Goal: Use online tool/utility: Utilize a website feature to perform a specific function

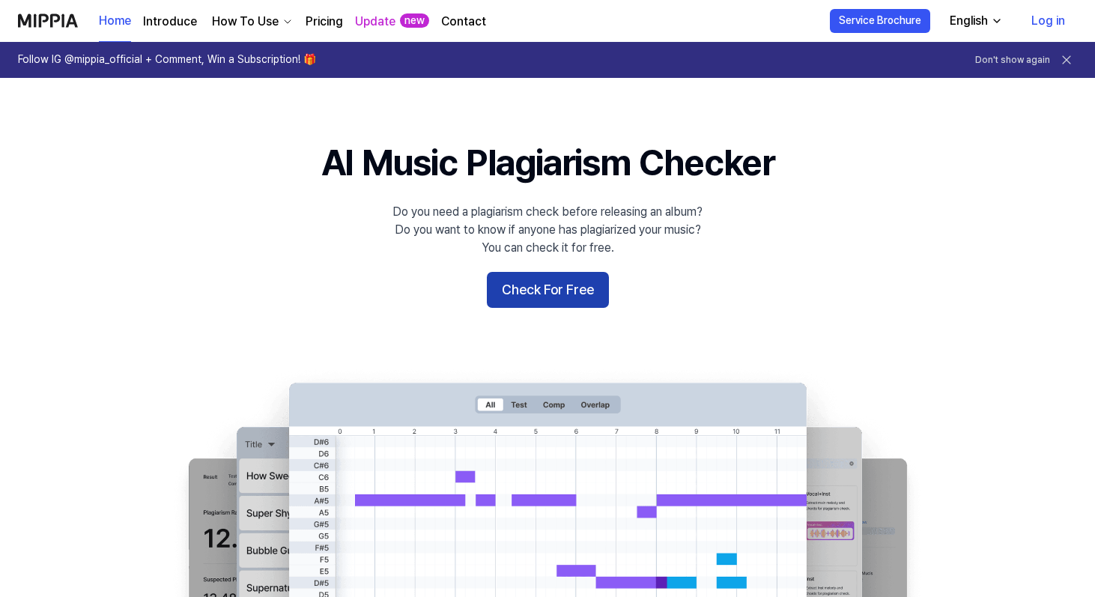
click at [553, 281] on button "Check For Free" at bounding box center [548, 290] width 122 height 36
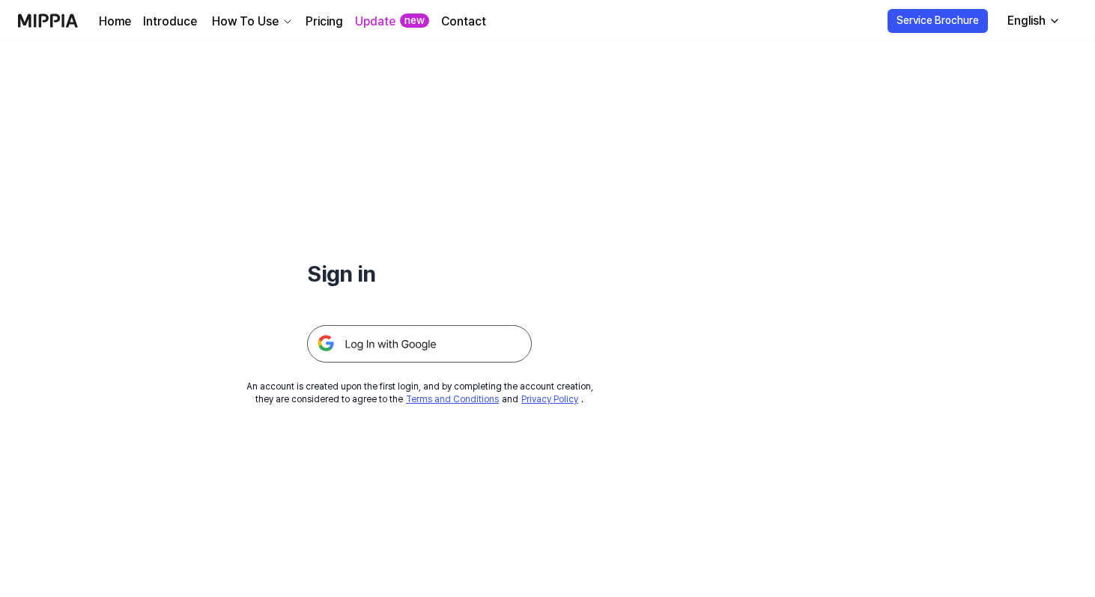
click at [421, 344] on img at bounding box center [419, 343] width 225 height 37
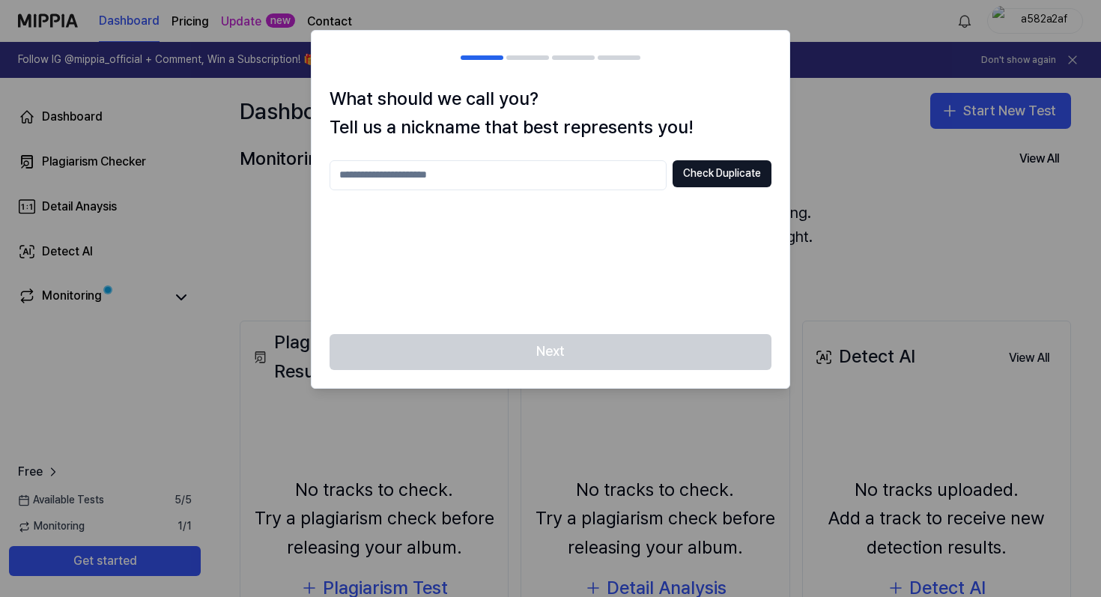
click at [467, 182] on input "text" at bounding box center [497, 175] width 337 height 30
type input "**********"
click at [746, 171] on button "Check Duplicate" at bounding box center [721, 173] width 99 height 27
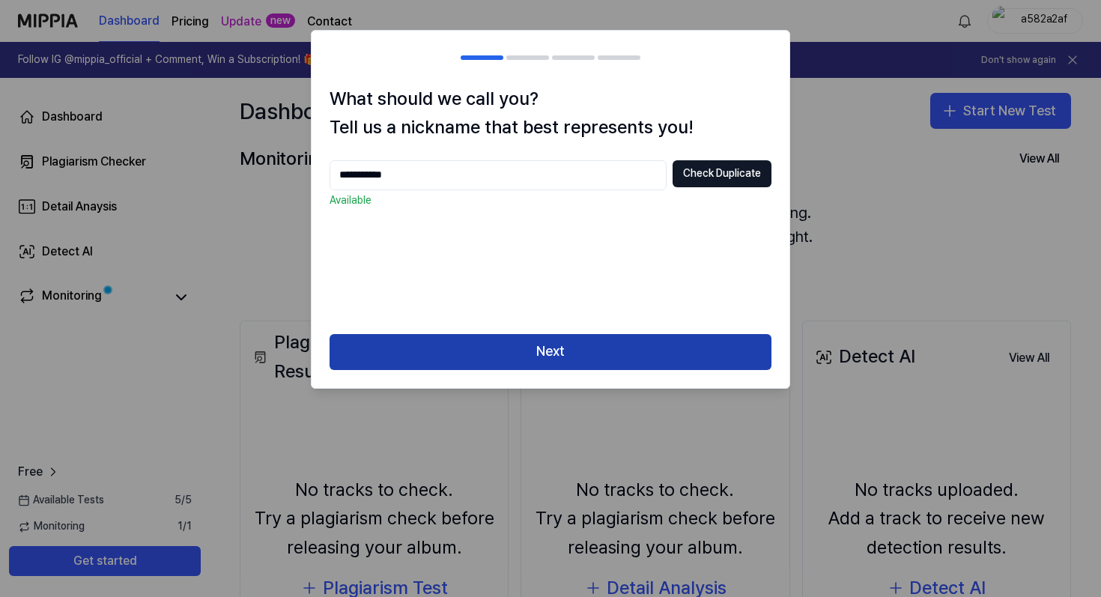
click at [511, 338] on button "Next" at bounding box center [550, 352] width 442 height 36
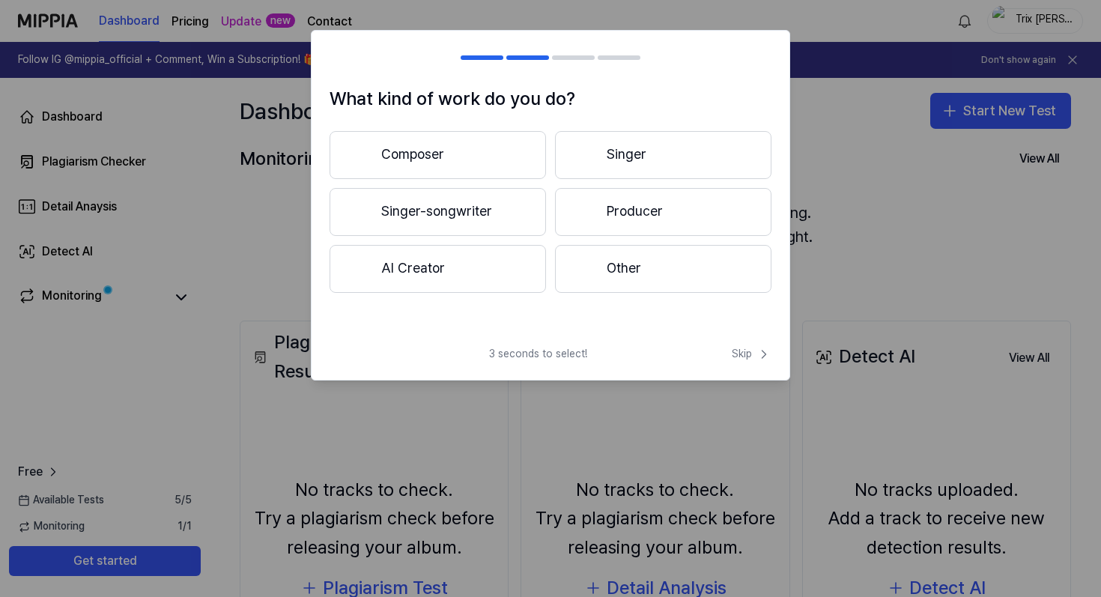
click at [461, 207] on button "Singer-songwriter" at bounding box center [437, 212] width 216 height 48
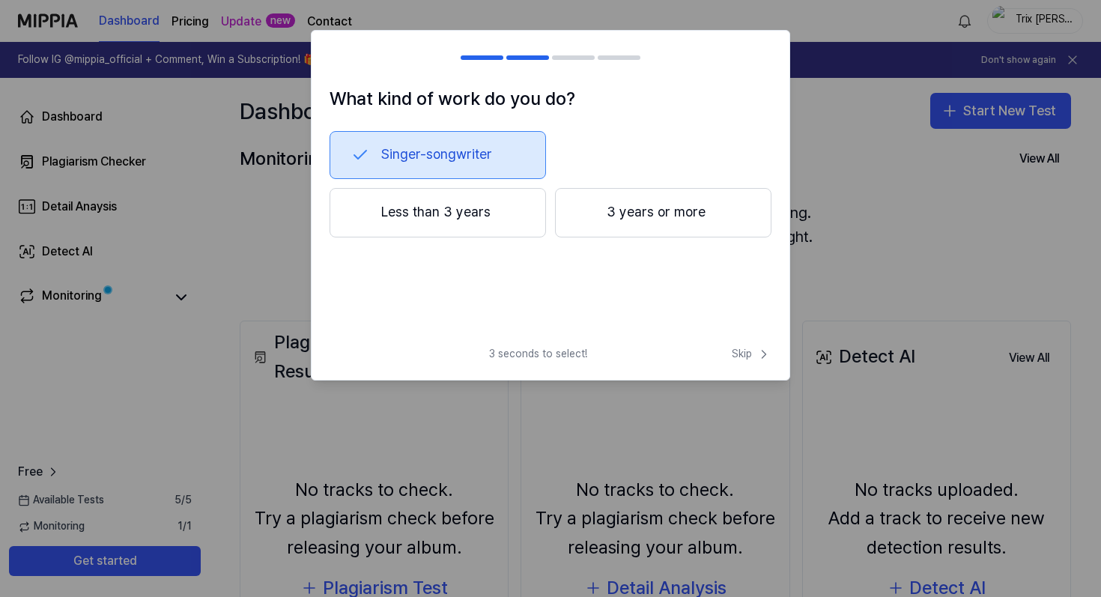
click at [681, 215] on button "3 years or more" at bounding box center [663, 212] width 216 height 49
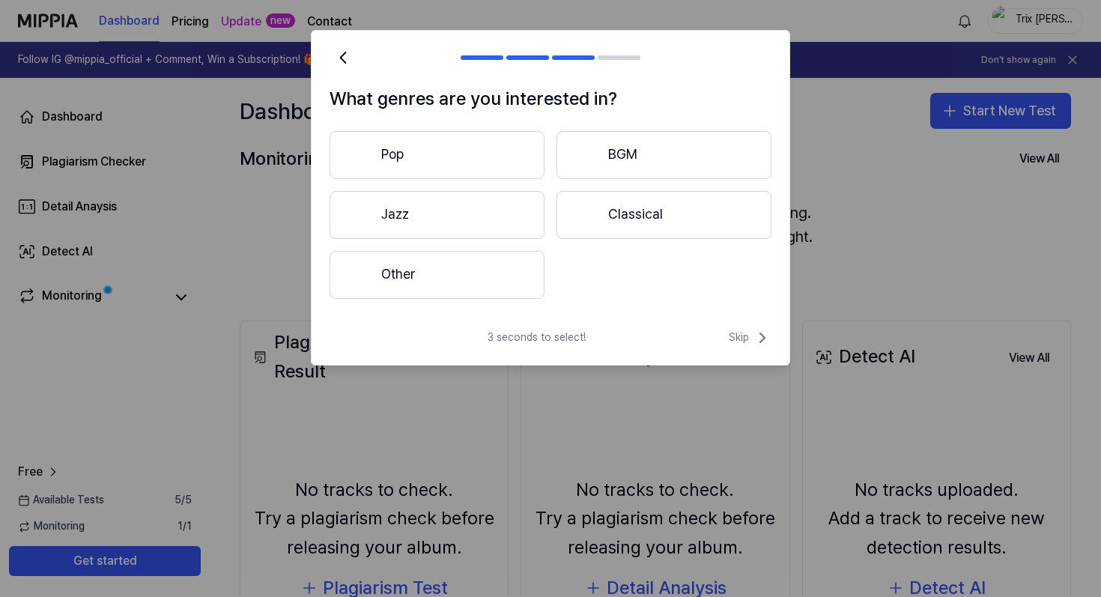
click at [478, 151] on button "Pop" at bounding box center [436, 155] width 215 height 48
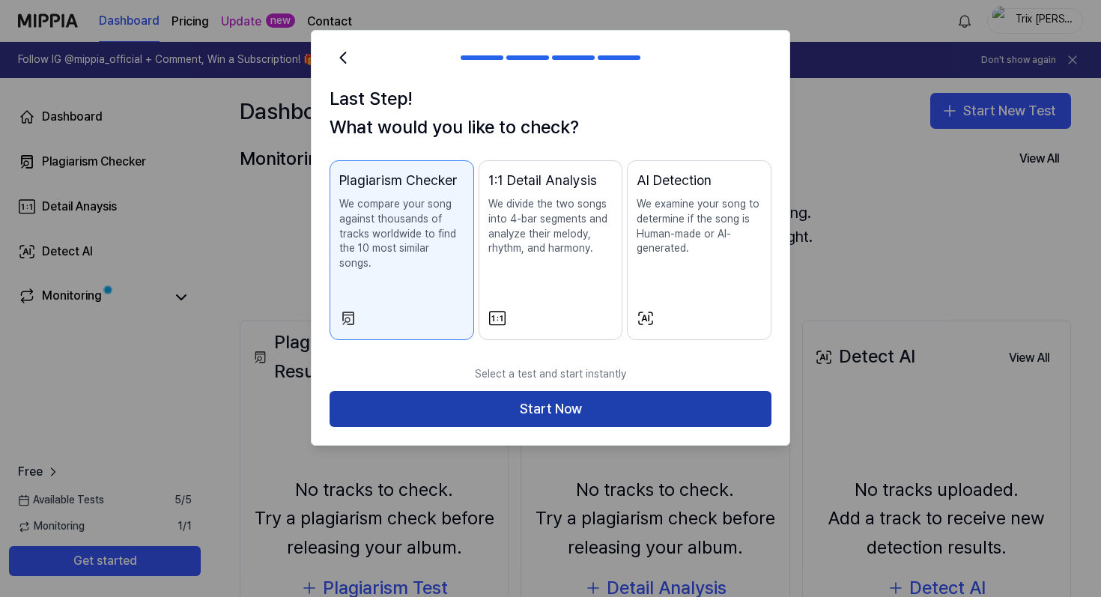
click at [548, 391] on button "Start Now" at bounding box center [550, 409] width 442 height 36
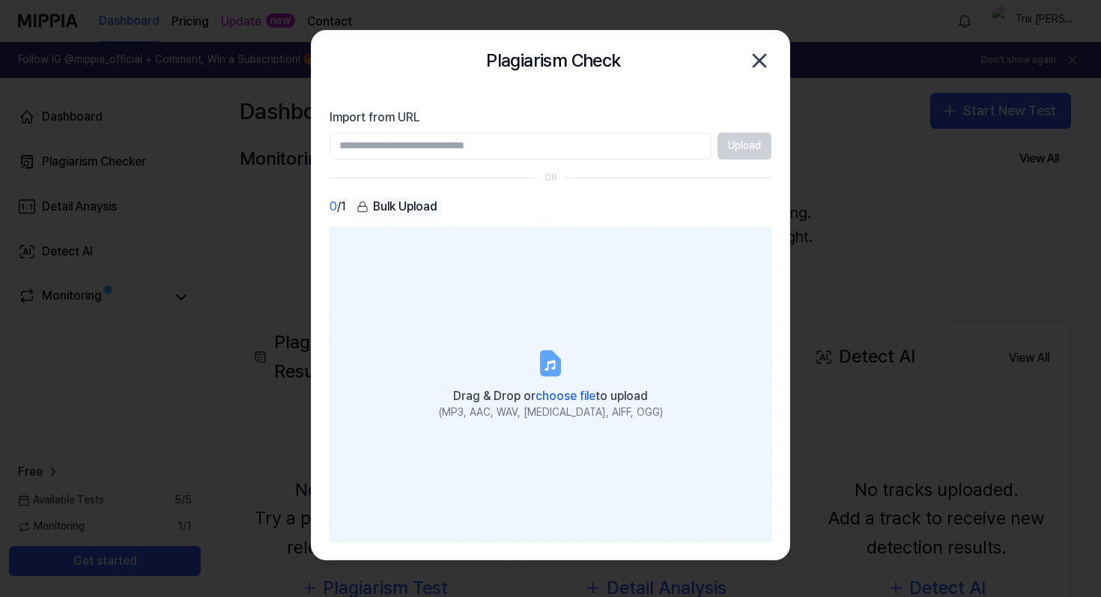
click at [562, 393] on span "choose file" at bounding box center [565, 396] width 60 height 14
click at [0, 0] on input "Drag & Drop or choose file to upload (MP3, AAC, WAV, FLAC, AIFF, OGG)" at bounding box center [0, 0] width 0 height 0
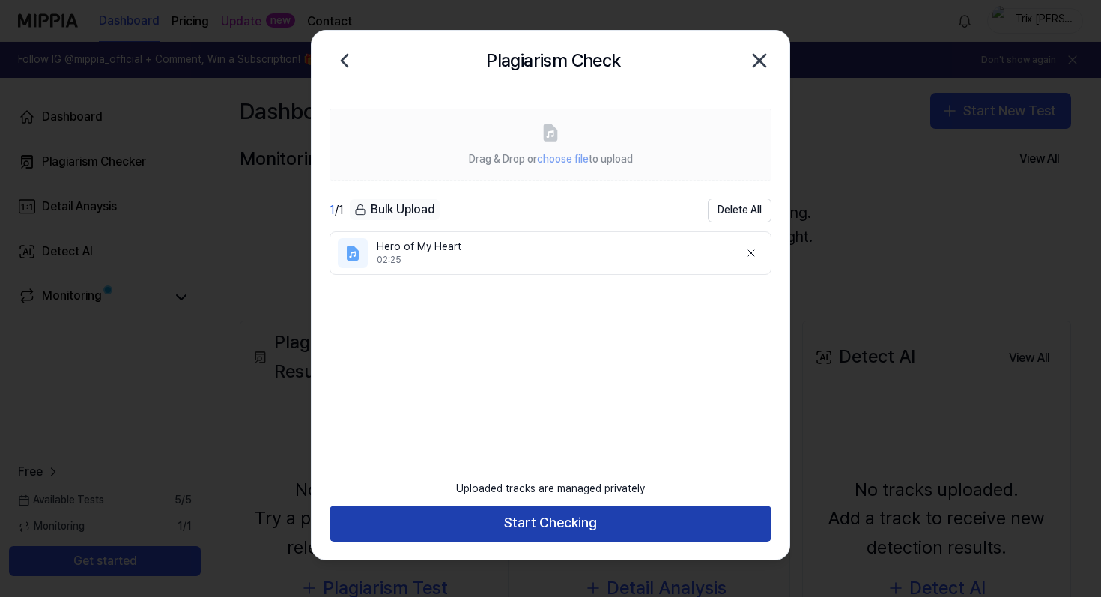
click at [526, 518] on button "Start Checking" at bounding box center [550, 523] width 442 height 36
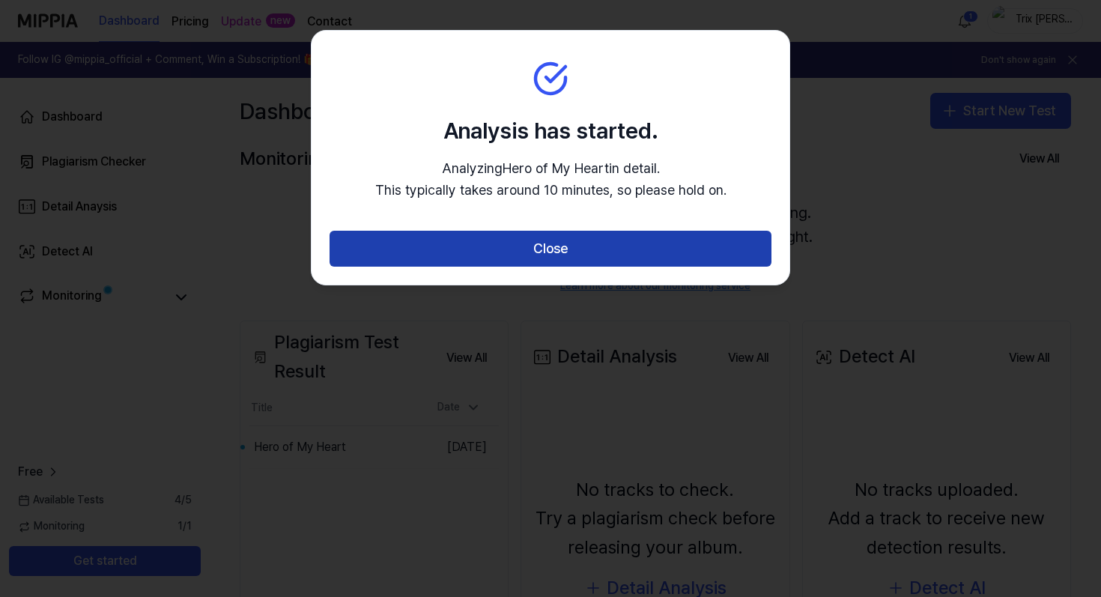
click at [610, 249] on button "Close" at bounding box center [550, 249] width 442 height 36
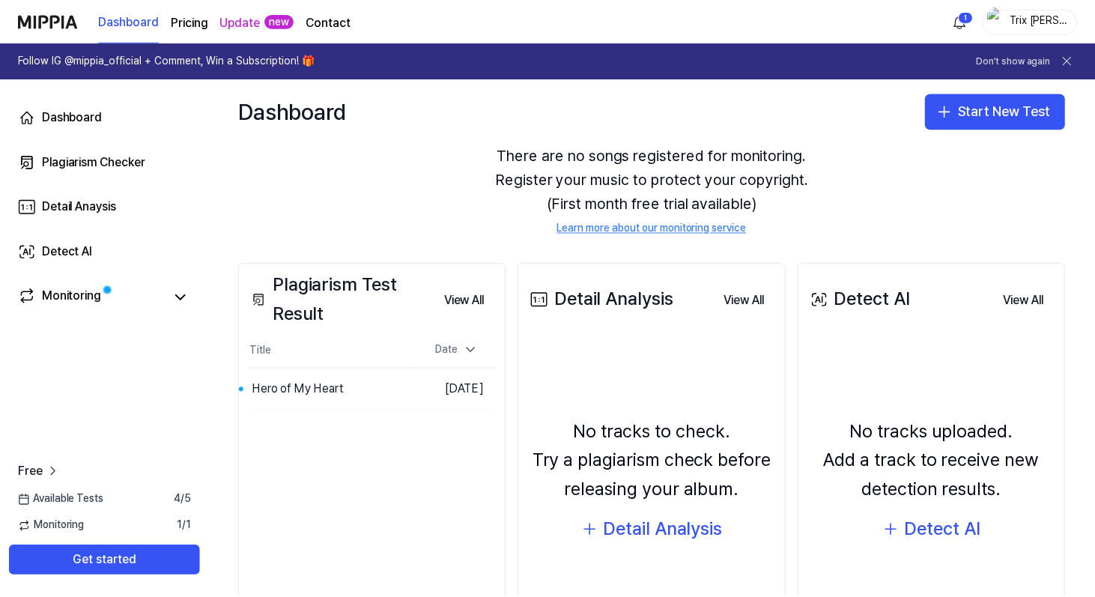
scroll to position [67, 0]
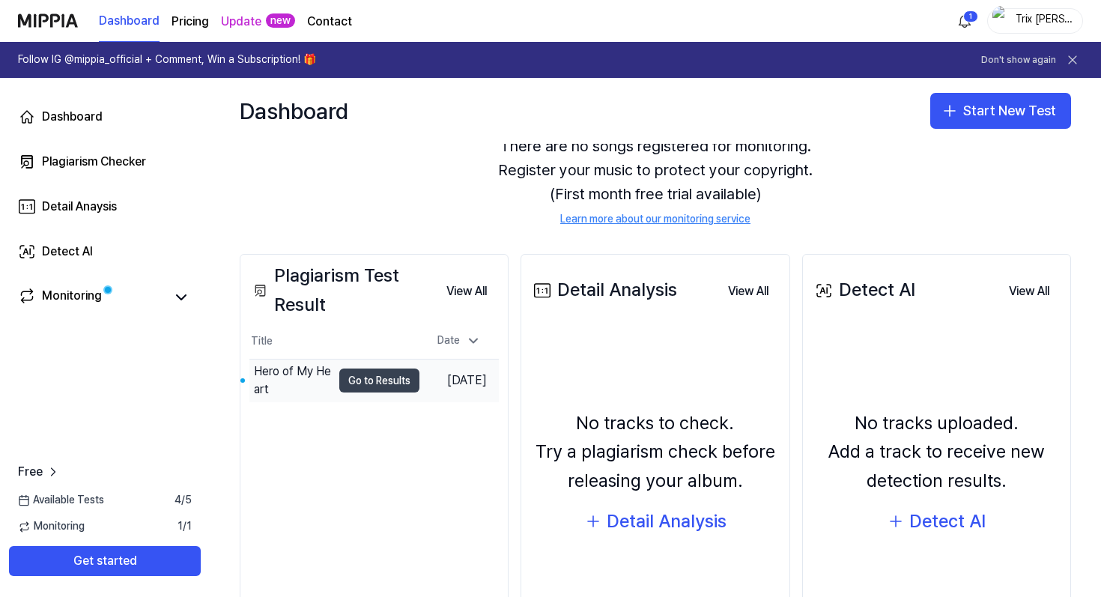
click at [376, 377] on button "Go to Results" at bounding box center [379, 380] width 80 height 24
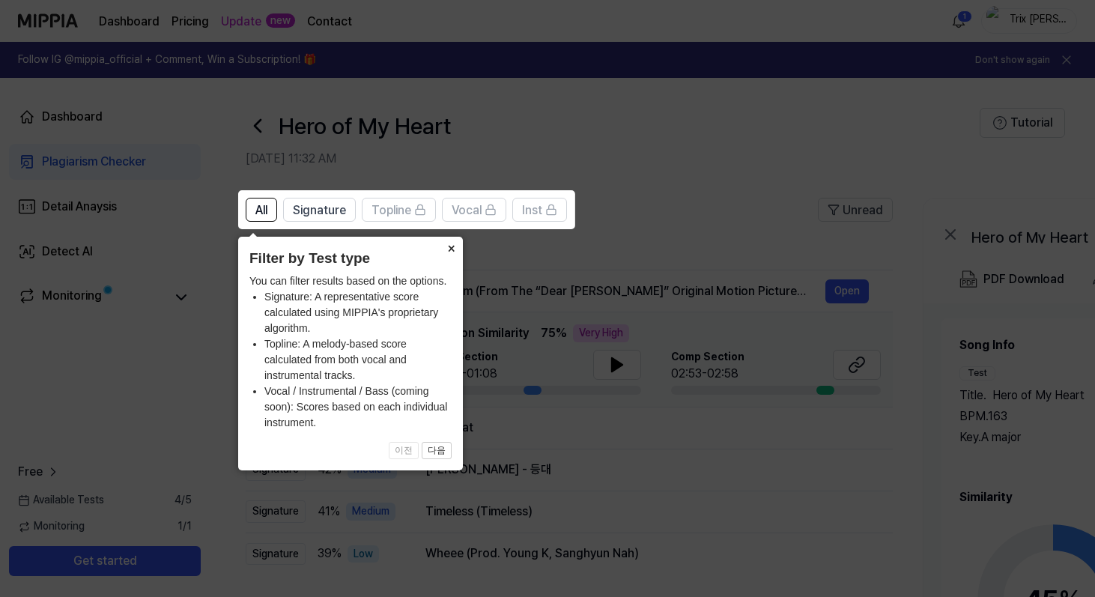
click at [451, 246] on button "×" at bounding box center [451, 247] width 24 height 21
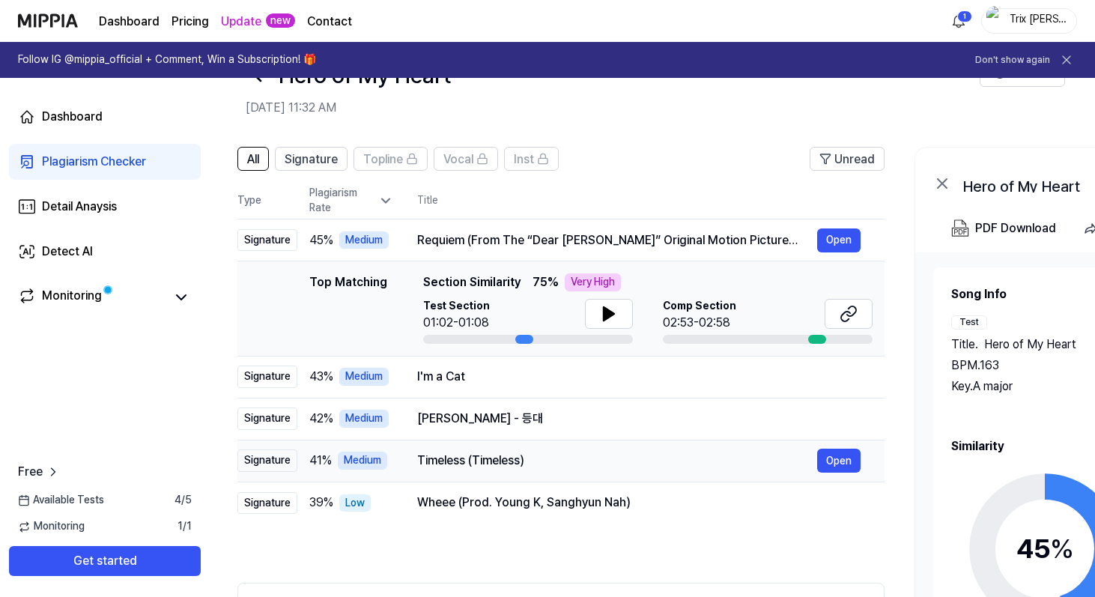
drag, startPoint x: 643, startPoint y: 374, endPoint x: 643, endPoint y: 459, distance: 84.6
click at [643, 459] on tbody "Signature 45 % Medium Requiem (From The “Dear Evan Hansen” Original Motion Pict…" at bounding box center [560, 371] width 647 height 305
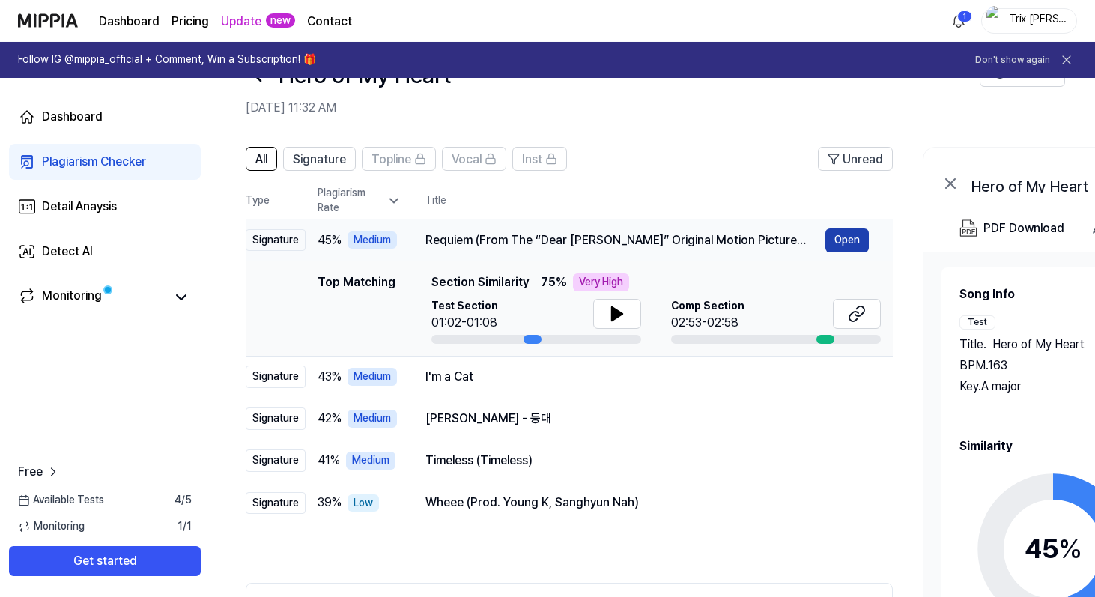
click at [835, 237] on button "Open" at bounding box center [846, 240] width 43 height 24
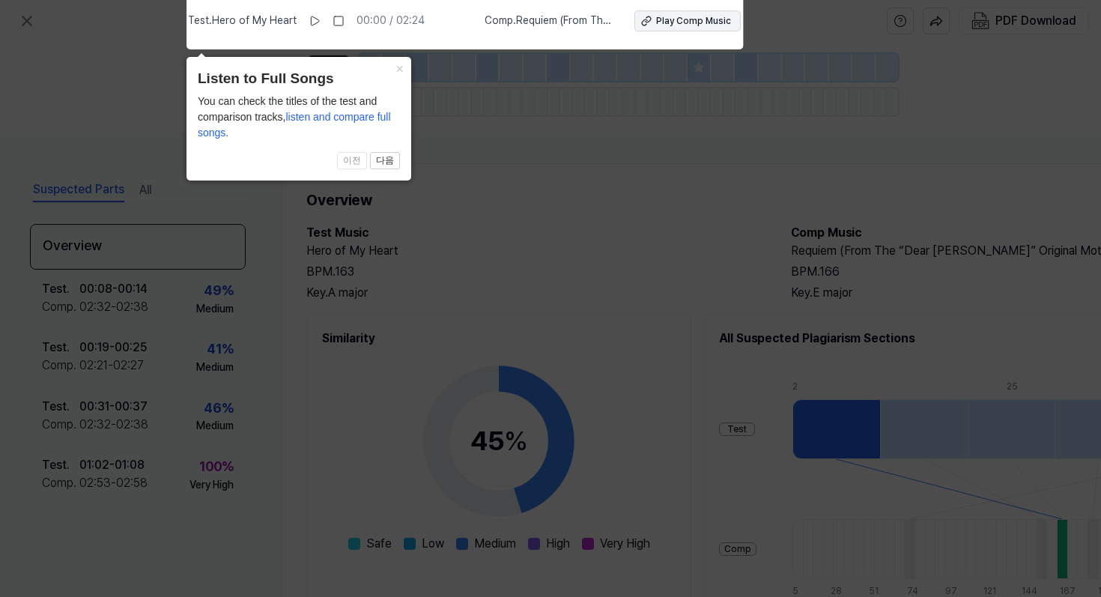
click at [665, 17] on div "Play Comp Music" at bounding box center [693, 21] width 75 height 13
click at [400, 70] on button "×" at bounding box center [399, 67] width 24 height 21
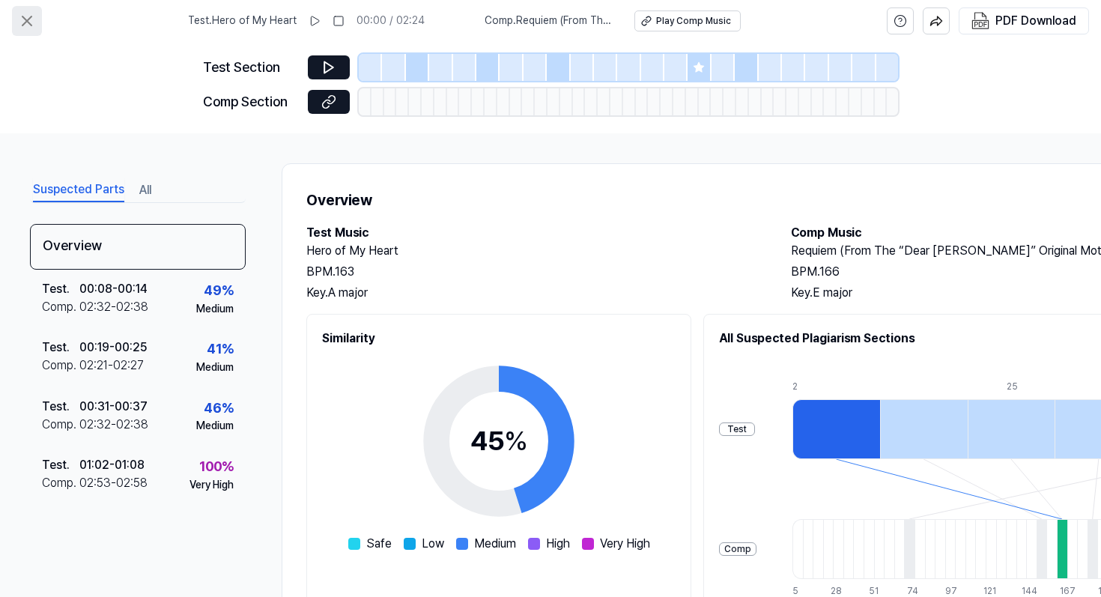
click at [32, 13] on icon at bounding box center [27, 21] width 18 height 18
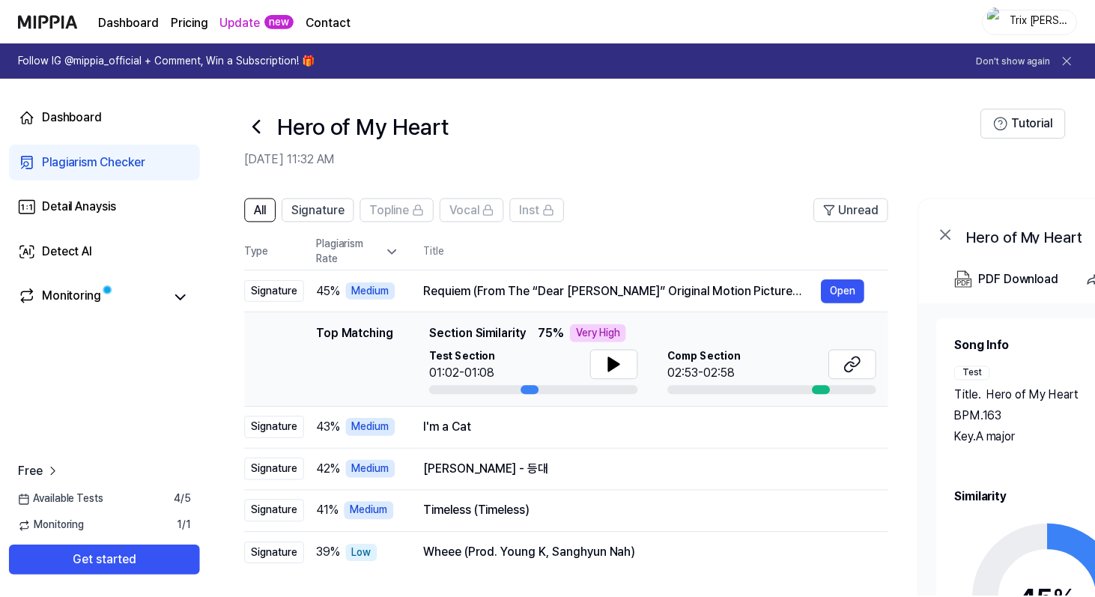
scroll to position [51, 0]
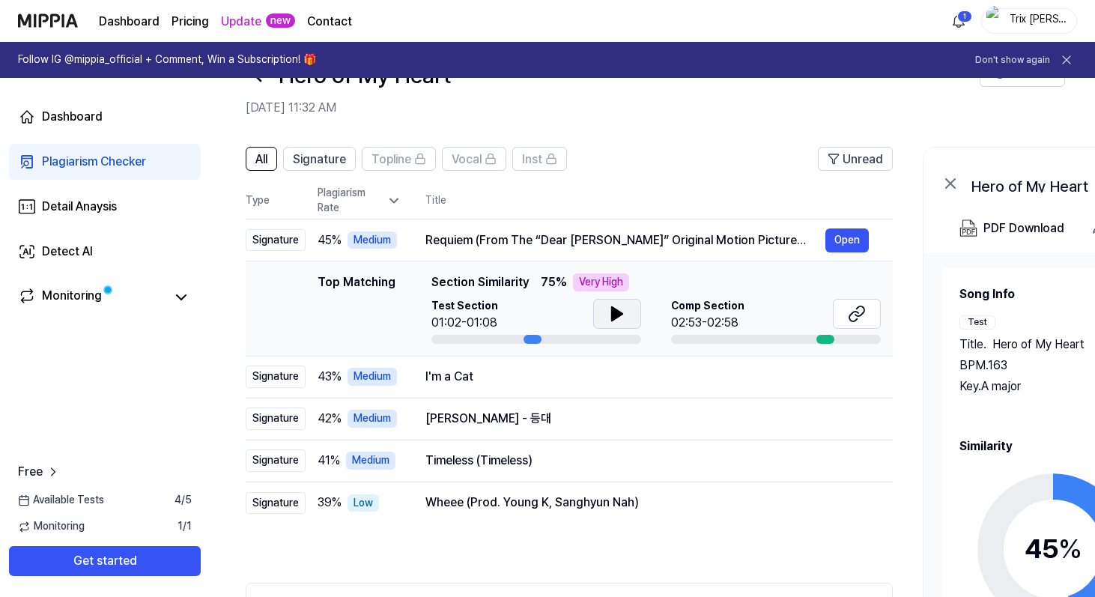
click at [616, 311] on icon at bounding box center [617, 313] width 10 height 13
click at [616, 311] on icon at bounding box center [617, 314] width 18 height 18
click at [602, 312] on button at bounding box center [617, 314] width 48 height 30
click at [613, 311] on icon at bounding box center [614, 314] width 3 height 12
click at [114, 159] on div "Plagiarism Checker" at bounding box center [94, 162] width 104 height 18
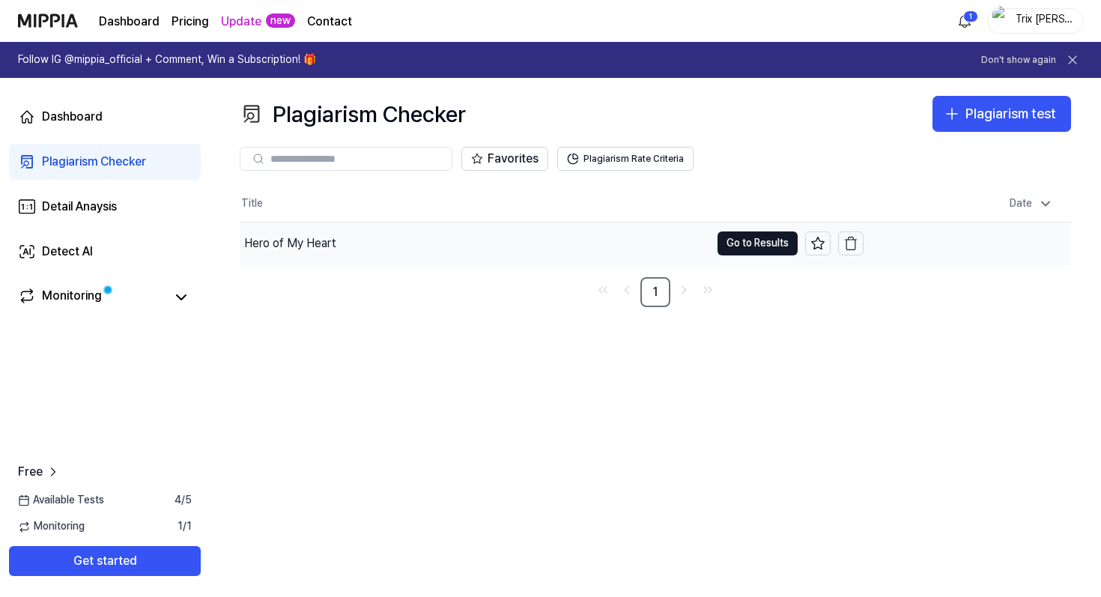
click at [312, 244] on div "Hero of My Heart" at bounding box center [290, 243] width 92 height 18
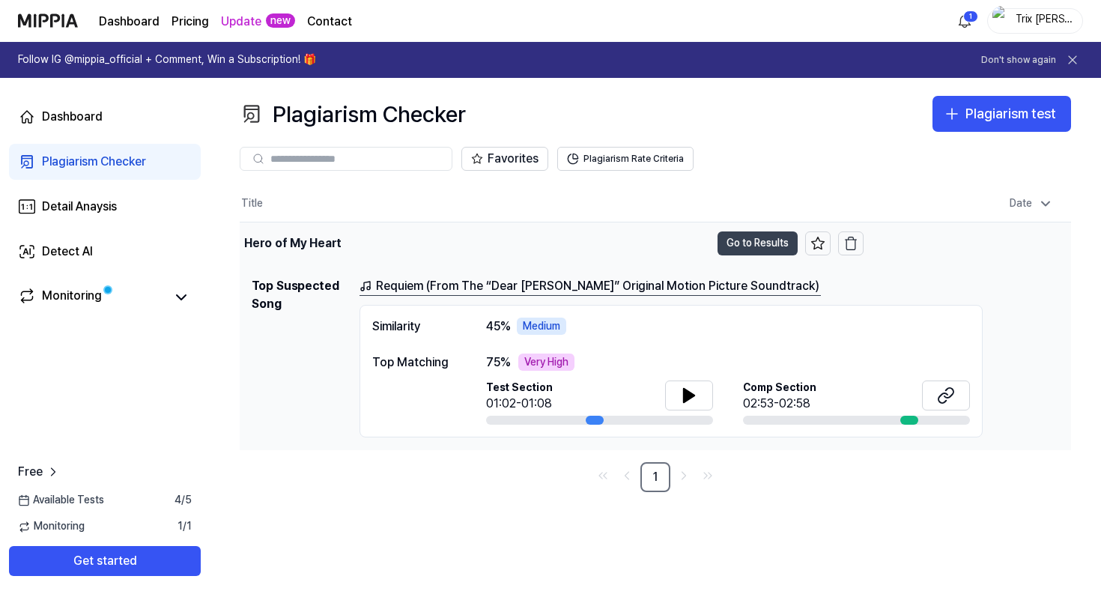
click at [745, 246] on button "Go to Results" at bounding box center [757, 243] width 80 height 24
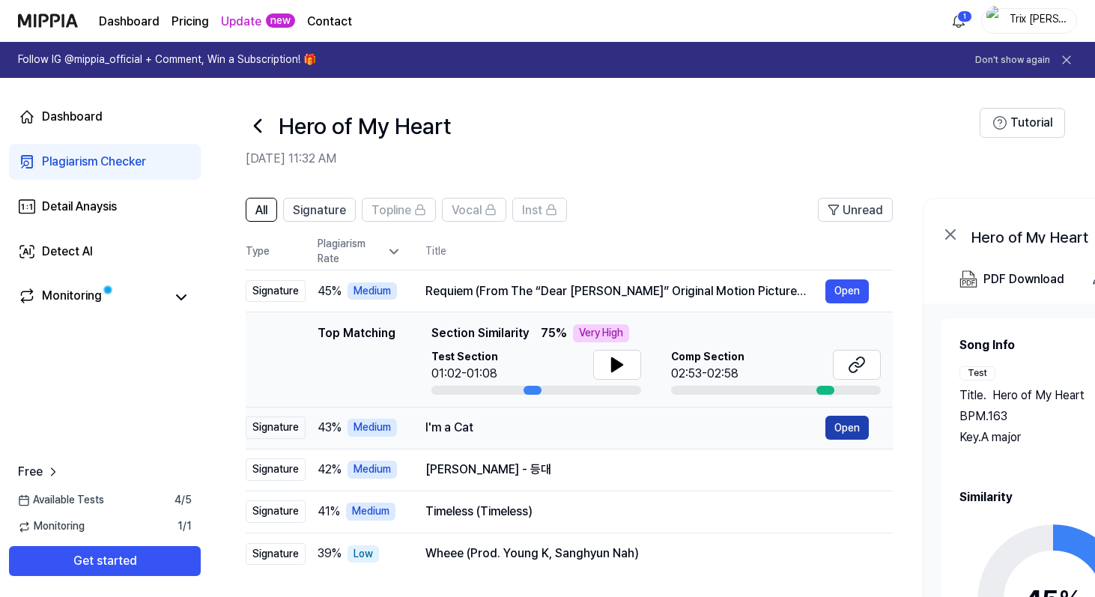
click at [845, 434] on button "Open" at bounding box center [846, 428] width 43 height 24
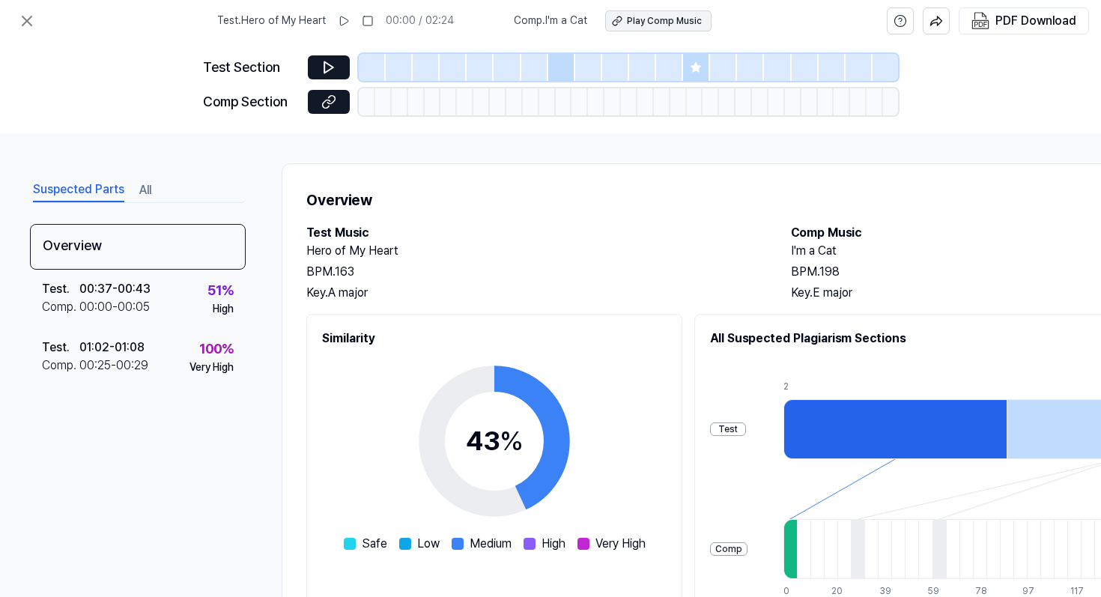
click at [640, 21] on div "Play Comp Music" at bounding box center [664, 21] width 75 height 13
click at [32, 17] on icon at bounding box center [27, 21] width 18 height 18
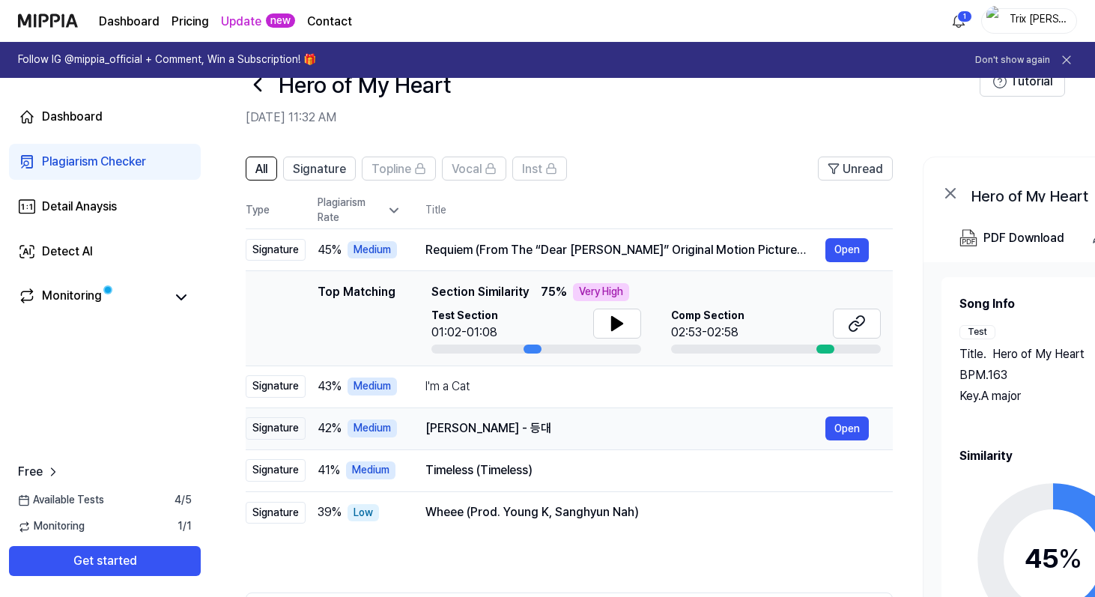
scroll to position [47, 0]
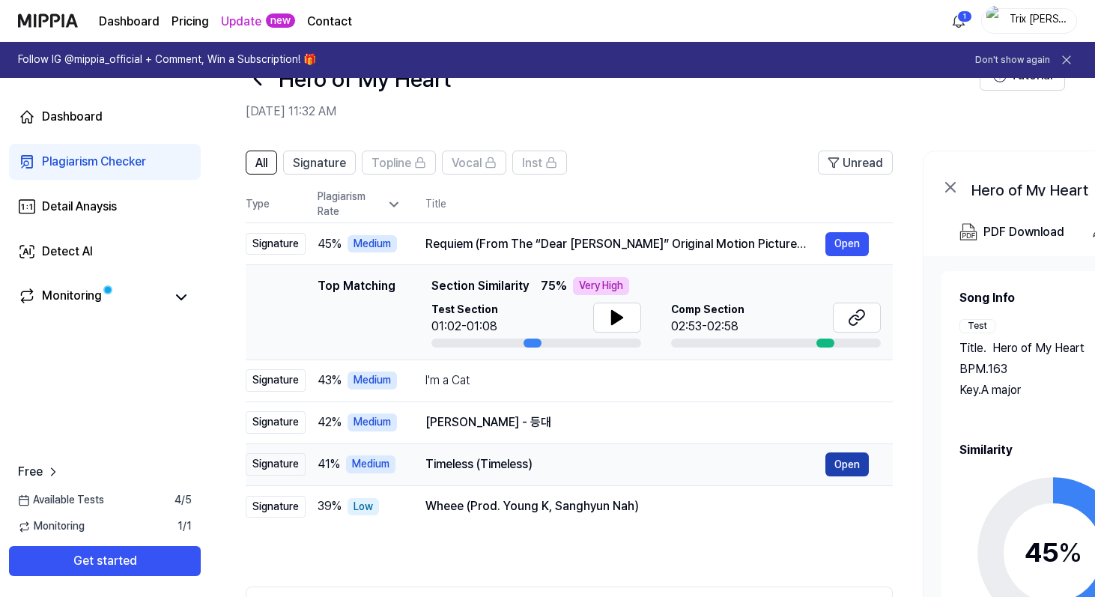
click at [868, 464] on button "Open" at bounding box center [846, 464] width 43 height 24
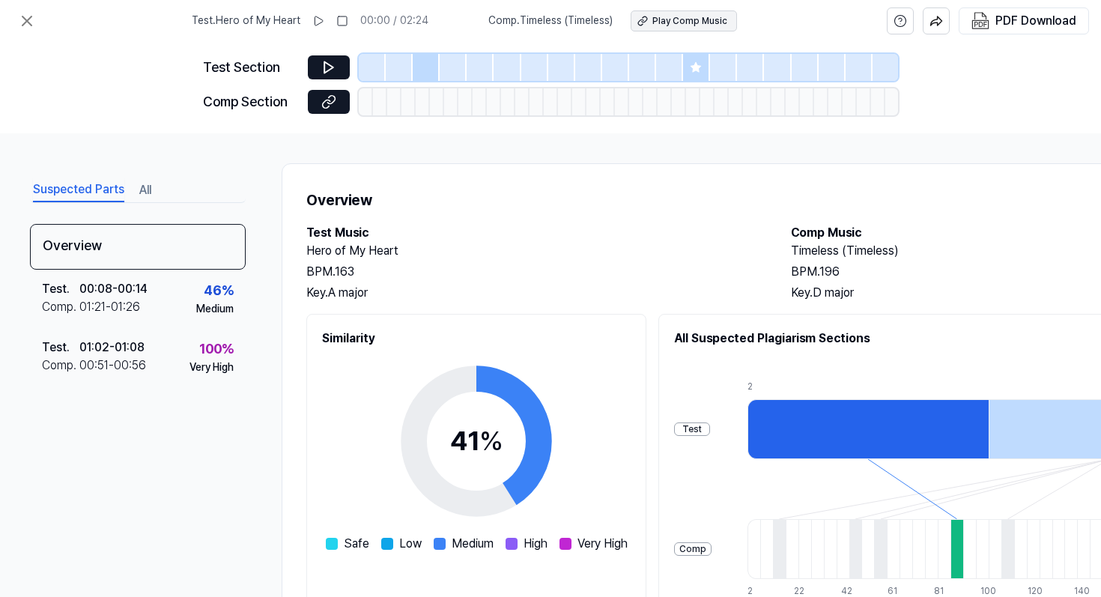
click at [707, 16] on div "Play Comp Music" at bounding box center [689, 21] width 75 height 13
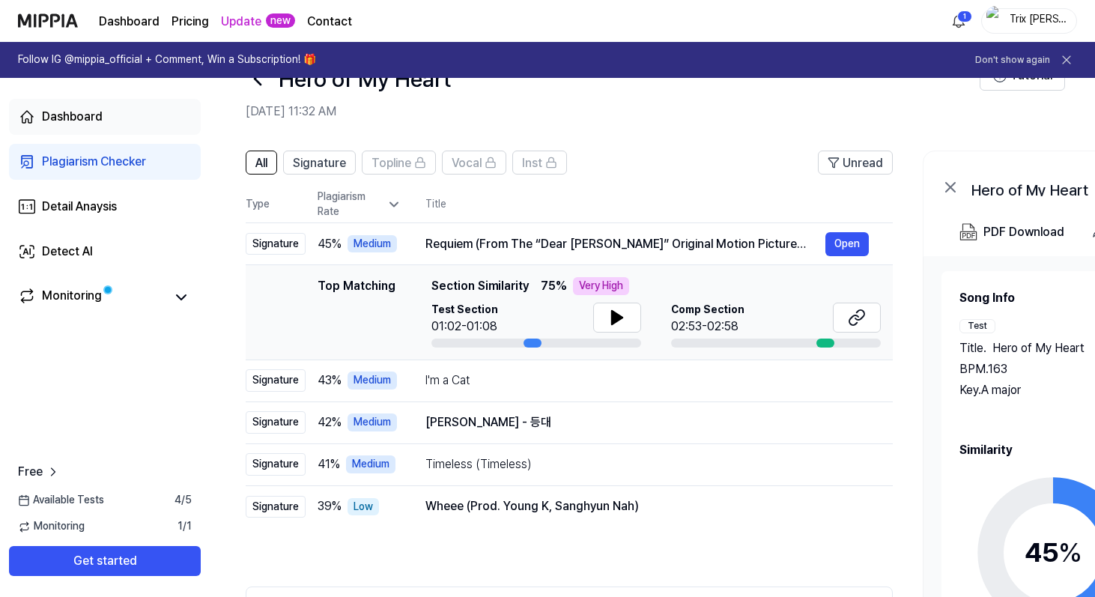
click at [76, 121] on div "Dashboard" at bounding box center [72, 117] width 61 height 18
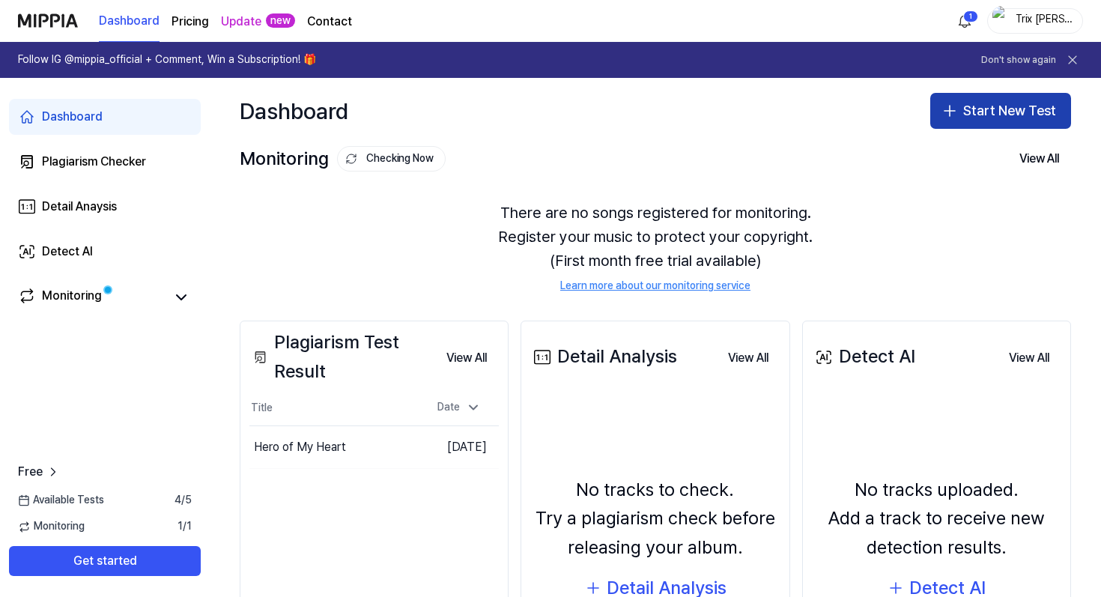
click at [954, 106] on button "Start New Test" at bounding box center [1000, 111] width 141 height 36
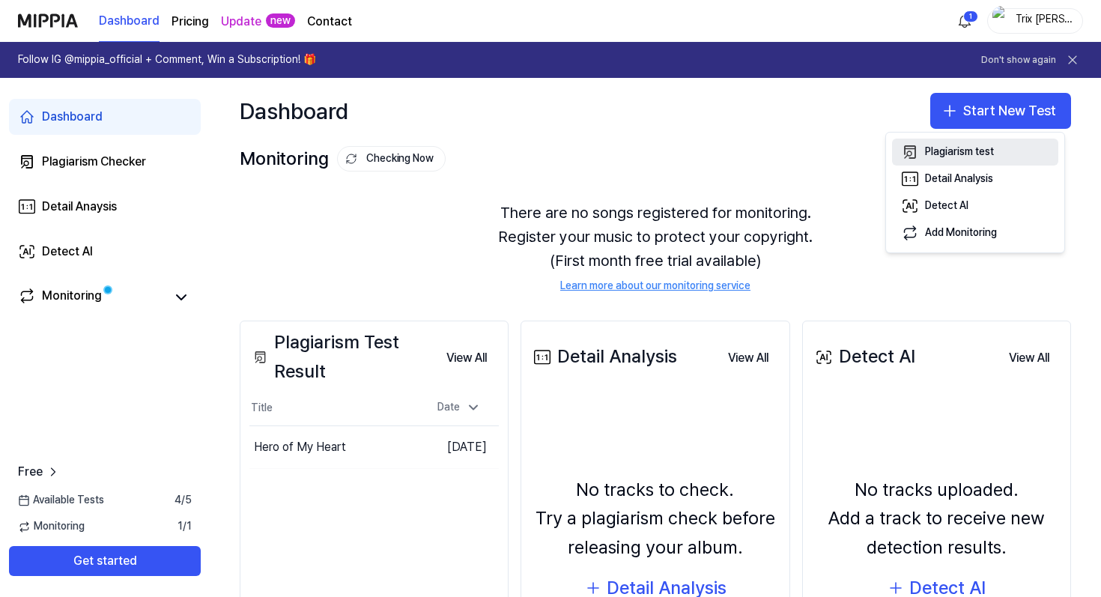
click at [941, 147] on div "Plagiarism test" at bounding box center [959, 152] width 69 height 15
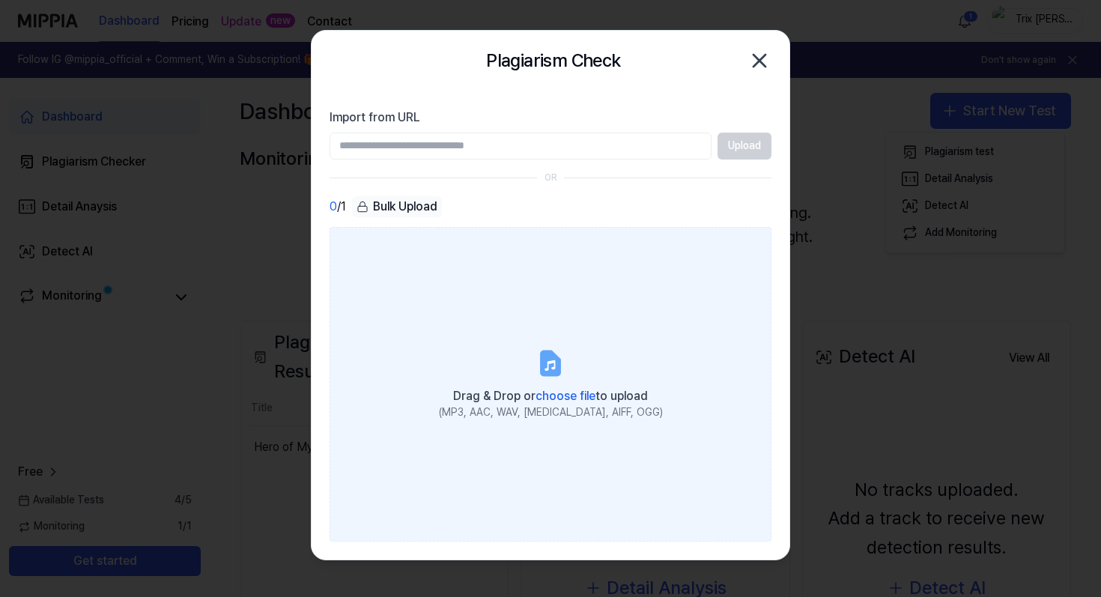
click at [551, 390] on span "choose file" at bounding box center [565, 396] width 60 height 14
click at [0, 0] on input "Drag & Drop or choose file to upload (MP3, AAC, WAV, FLAC, AIFF, OGG)" at bounding box center [0, 0] width 0 height 0
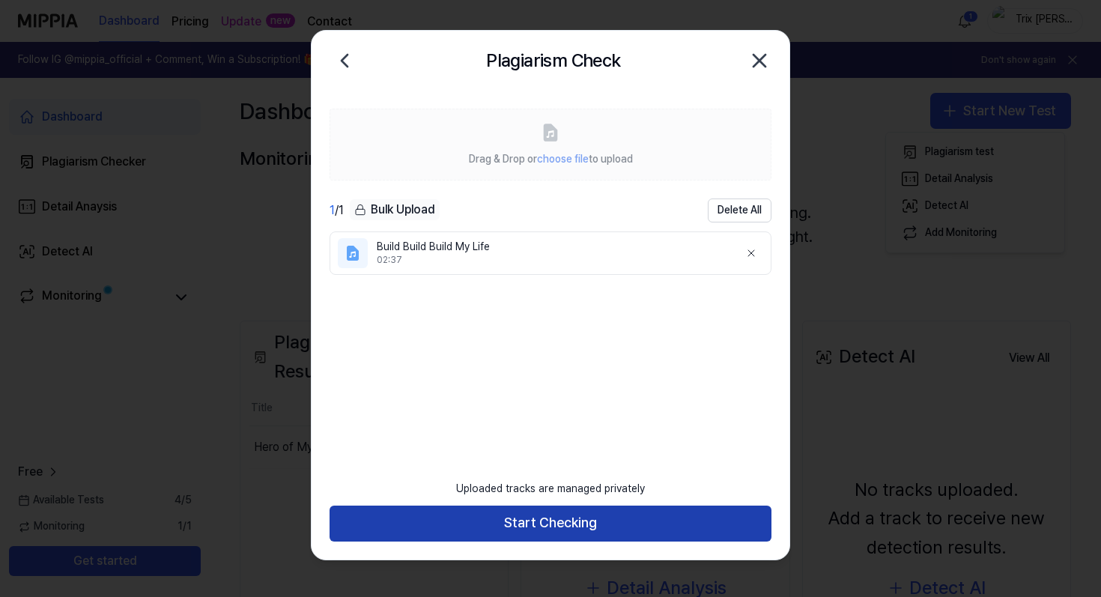
click at [558, 521] on button "Start Checking" at bounding box center [550, 523] width 442 height 36
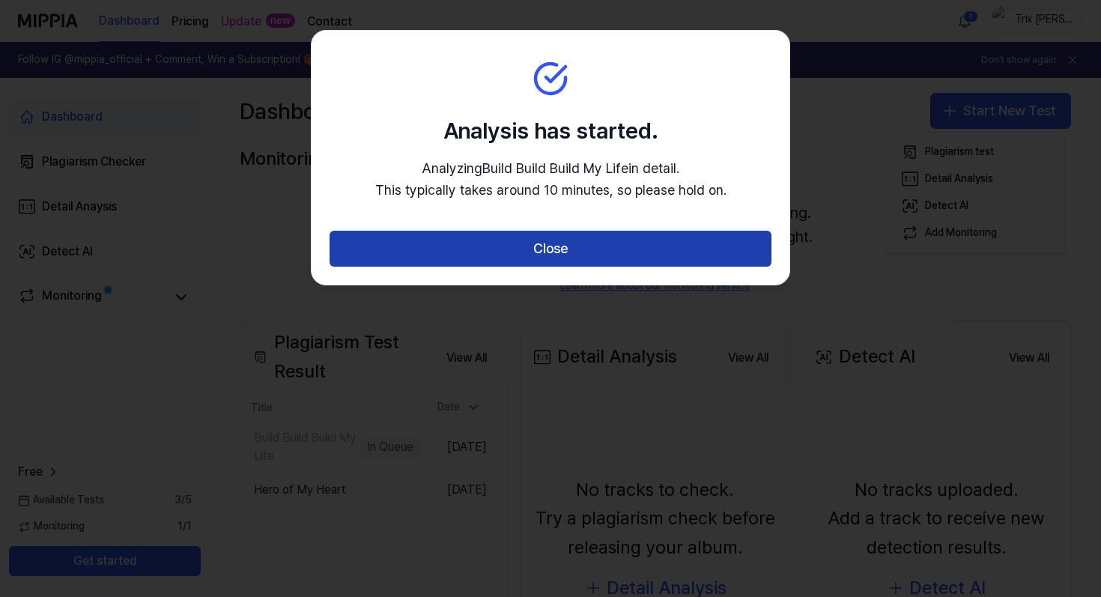
click at [596, 249] on button "Close" at bounding box center [550, 249] width 442 height 36
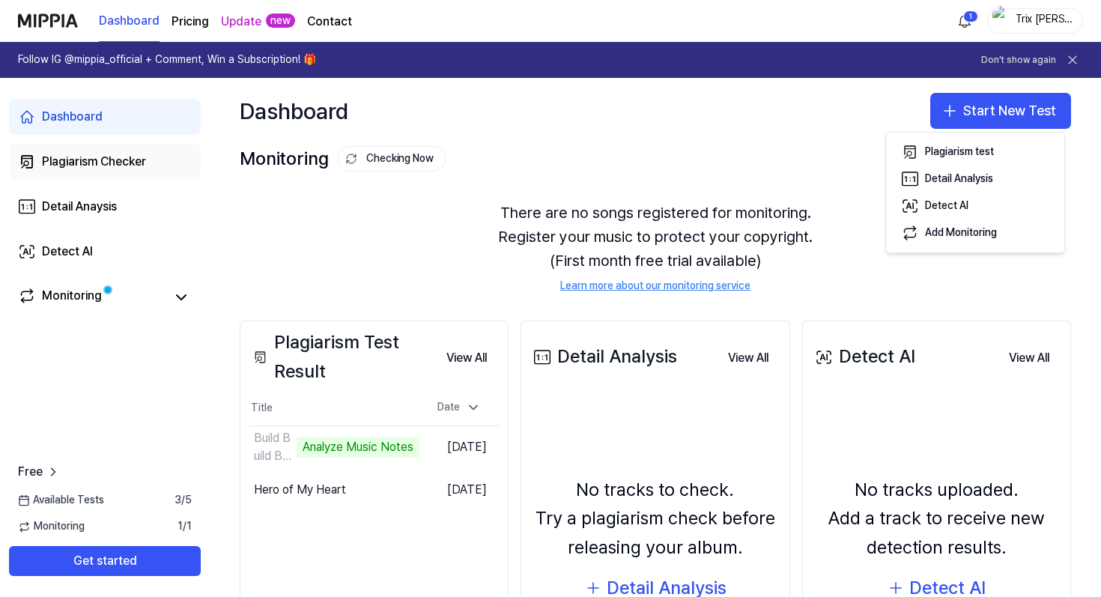
click at [134, 153] on div "Plagiarism Checker" at bounding box center [94, 162] width 104 height 18
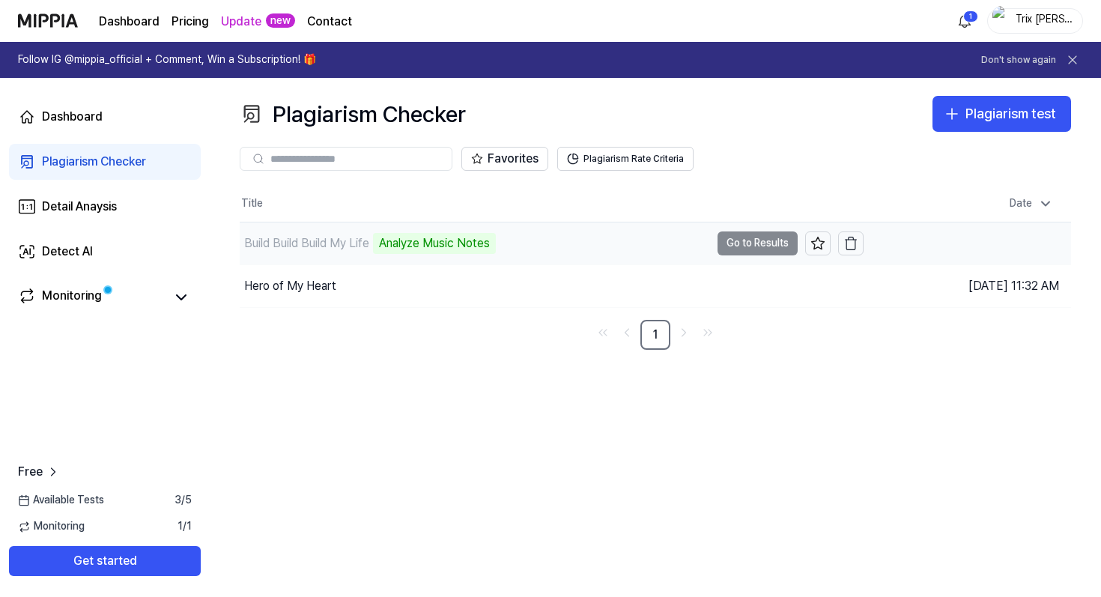
click at [768, 249] on td "Build Build Build My Life Analyze Music Notes Go to Results" at bounding box center [552, 243] width 624 height 42
click at [757, 239] on td "Build Build Build My Life 0% Go to Results" at bounding box center [552, 243] width 624 height 42
click at [737, 235] on button "Go to Results" at bounding box center [757, 243] width 80 height 24
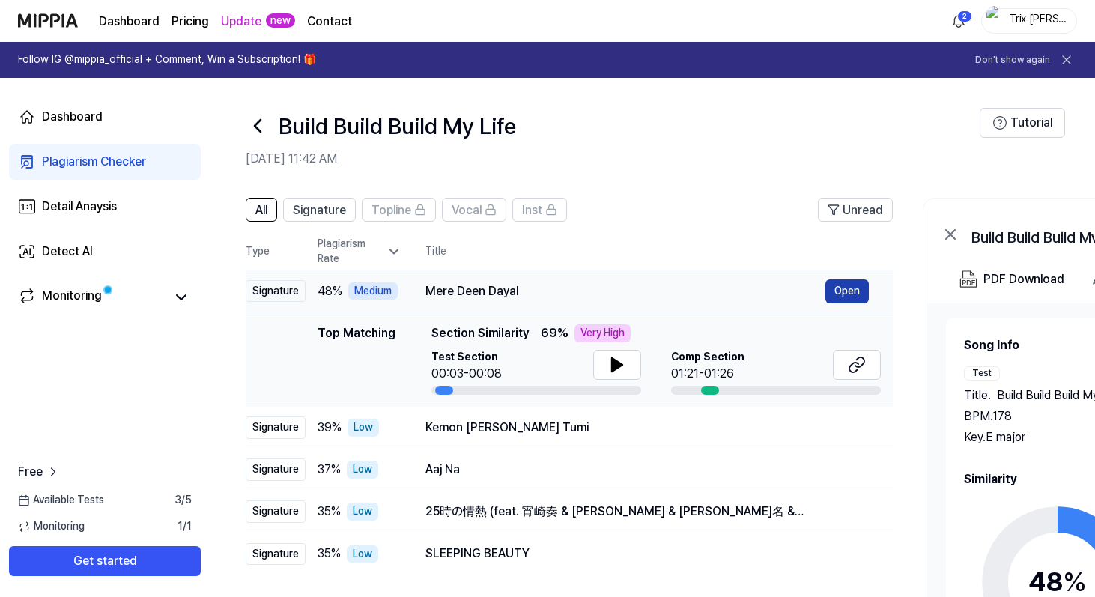
click at [845, 285] on button "Open" at bounding box center [846, 291] width 43 height 24
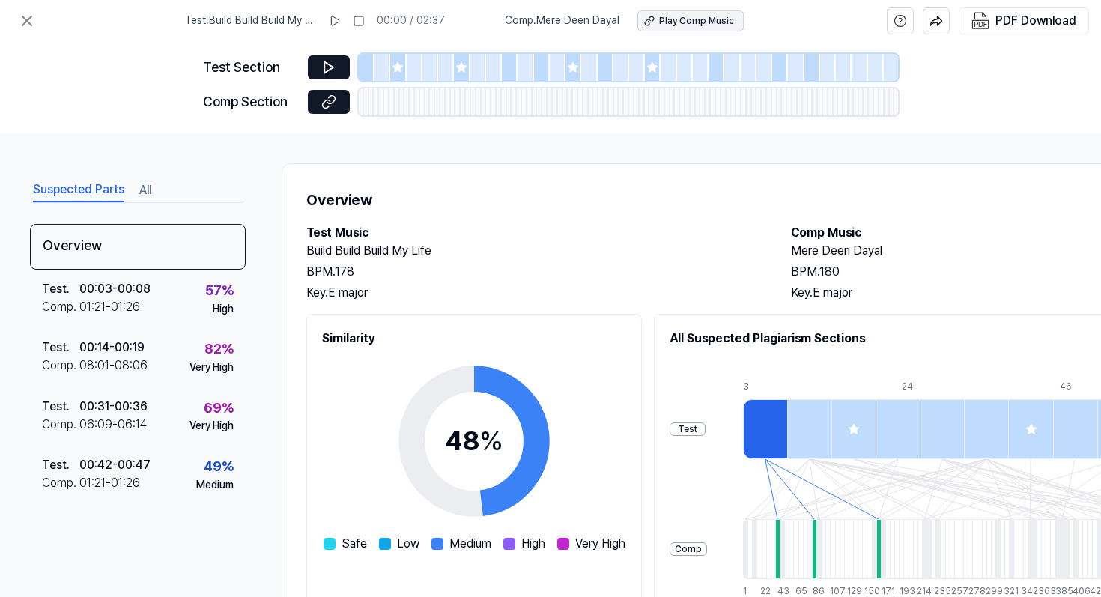
click at [718, 25] on div "Play Comp Music" at bounding box center [696, 21] width 75 height 13
click at [25, 12] on icon at bounding box center [27, 21] width 18 height 18
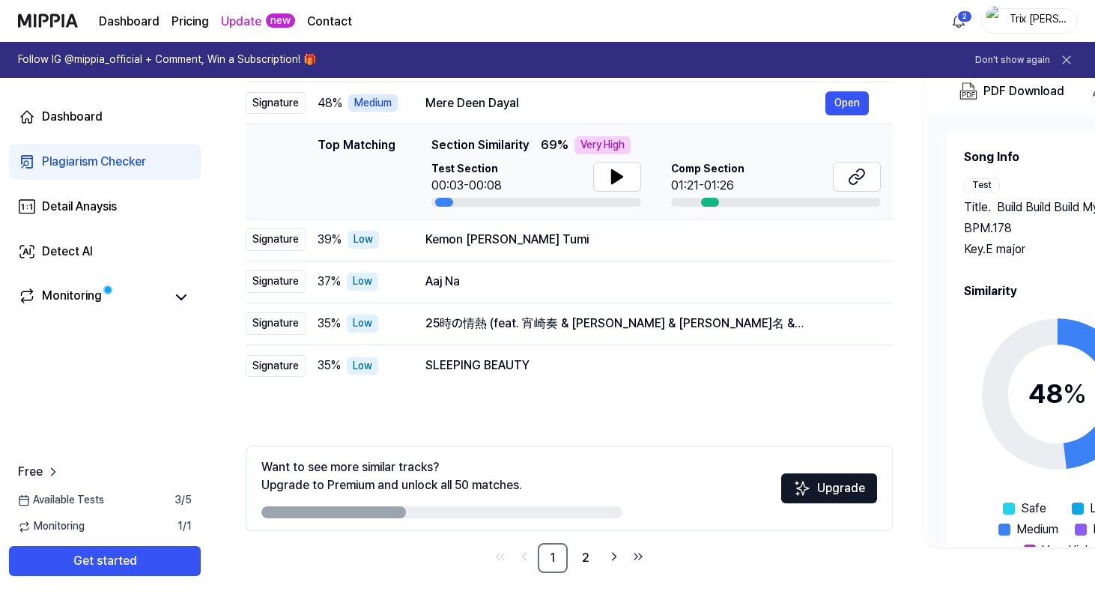
scroll to position [194, 0]
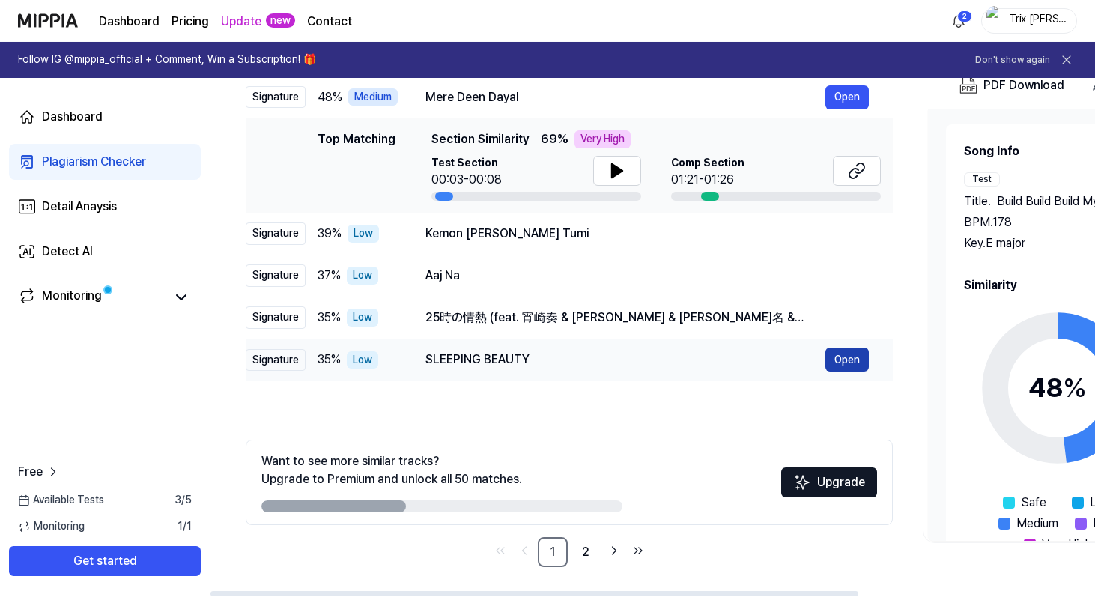
click at [844, 359] on button "Open" at bounding box center [846, 359] width 43 height 24
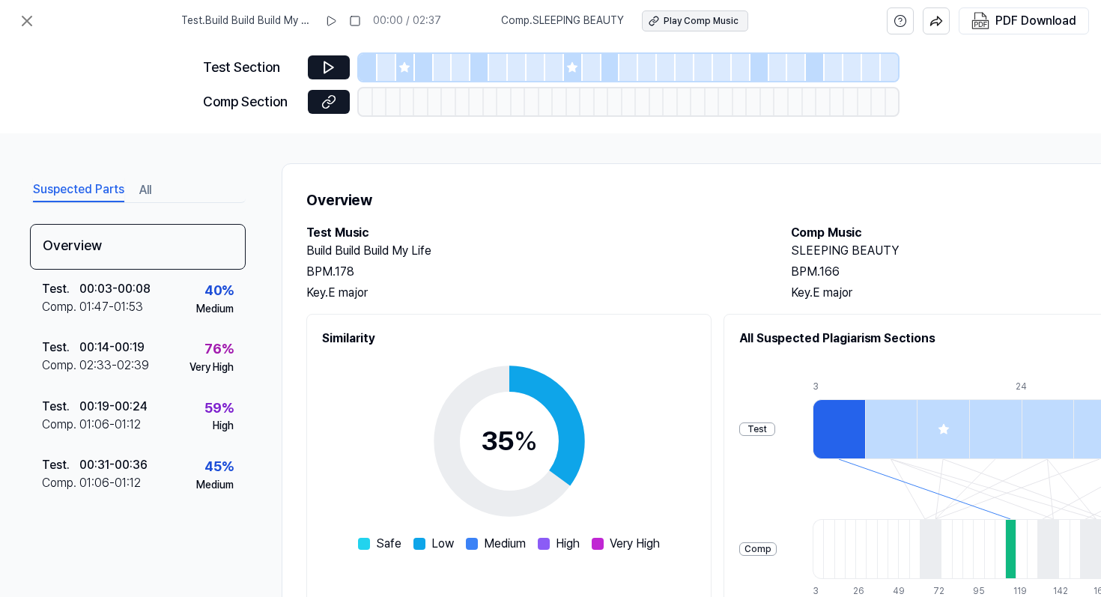
click at [703, 17] on div "Play Comp Music" at bounding box center [700, 21] width 75 height 13
click at [30, 24] on icon at bounding box center [26, 20] width 9 height 9
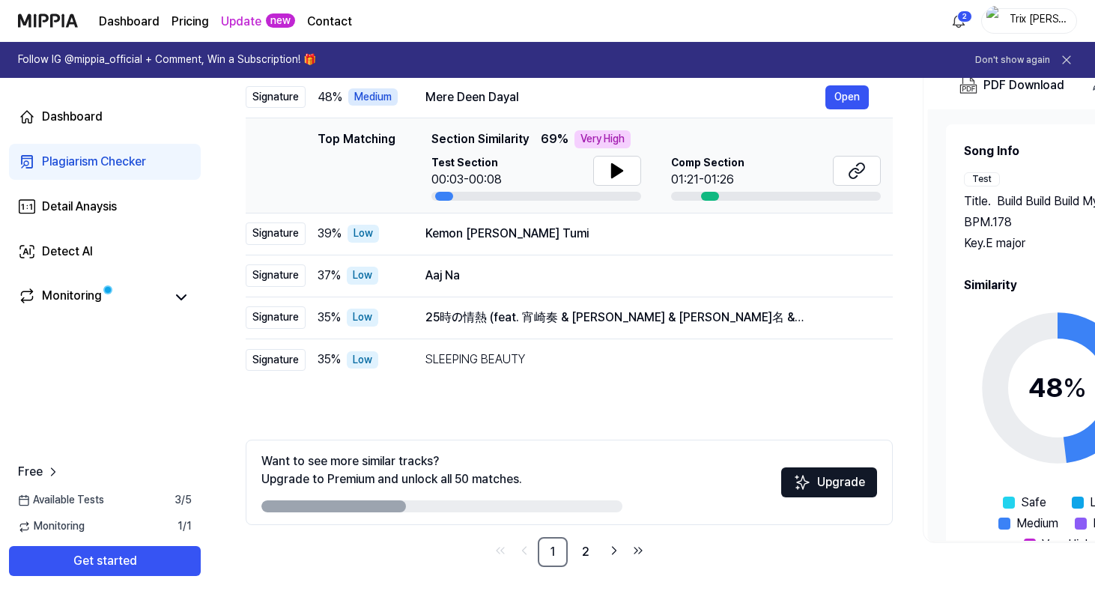
click at [58, 16] on img at bounding box center [48, 20] width 60 height 41
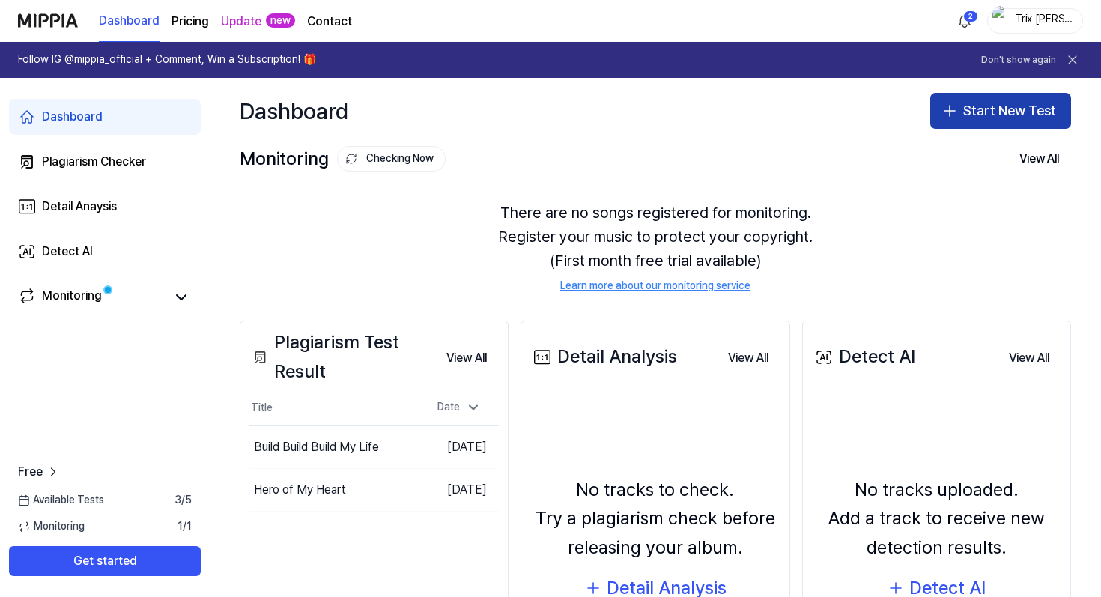
click at [973, 103] on button "Start New Test" at bounding box center [1000, 111] width 141 height 36
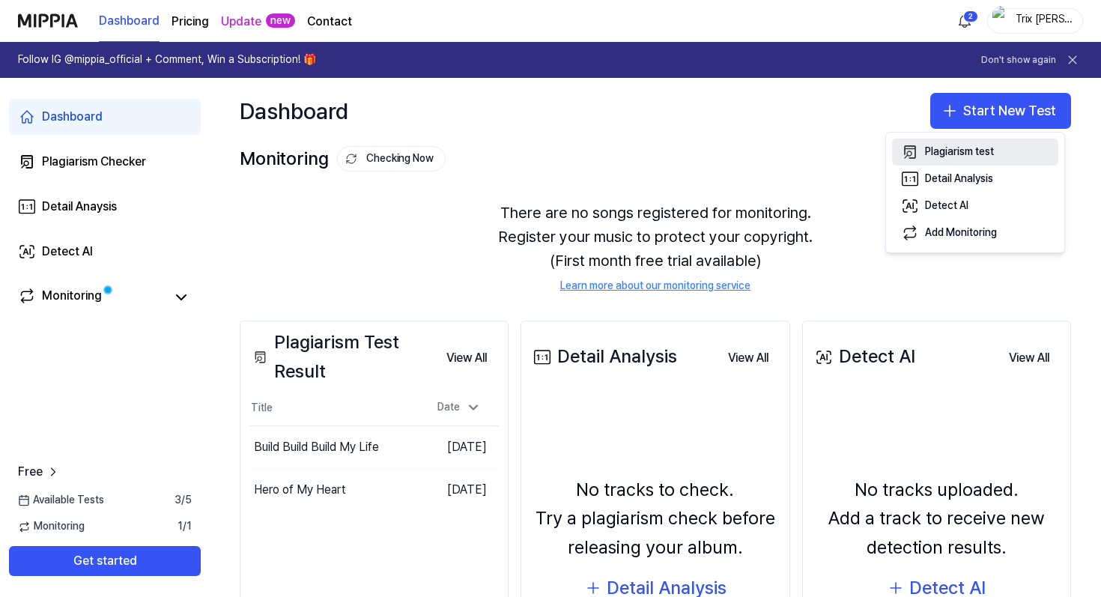
click at [952, 152] on div "Plagiarism test" at bounding box center [959, 152] width 69 height 15
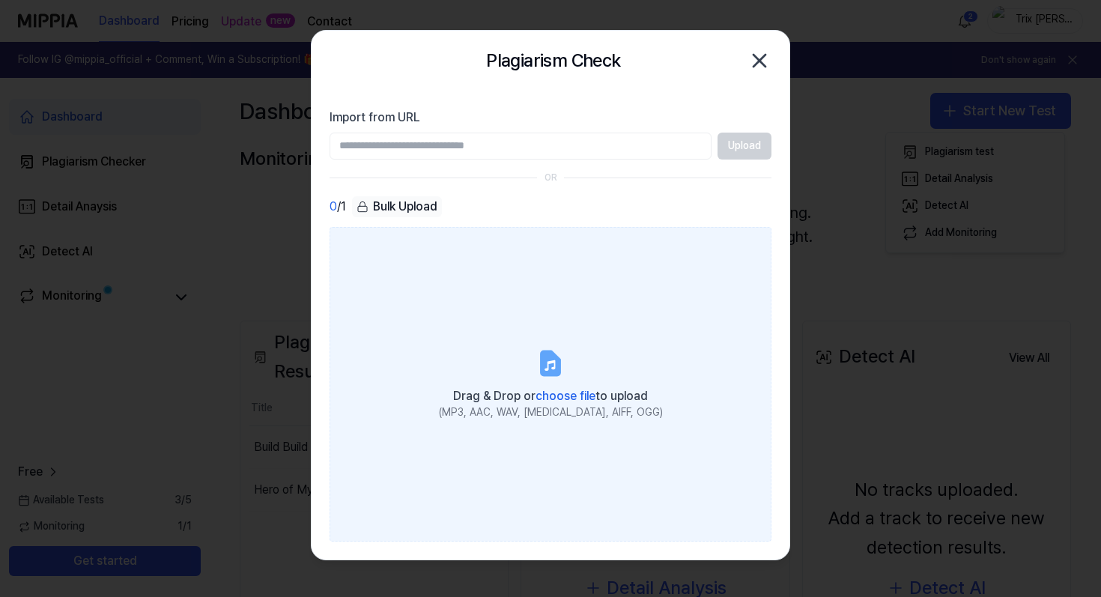
click at [546, 395] on span "choose file" at bounding box center [565, 396] width 60 height 14
click at [0, 0] on input "Drag & Drop or choose file to upload (MP3, AAC, WAV, FLAC, AIFF, OGG)" at bounding box center [0, 0] width 0 height 0
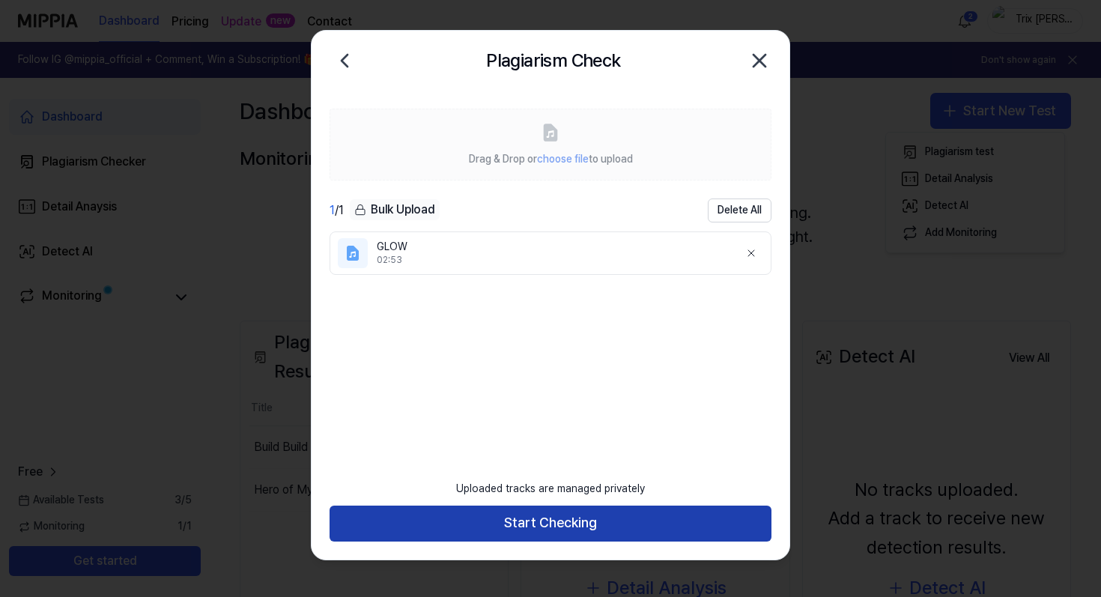
click at [553, 520] on button "Start Checking" at bounding box center [550, 523] width 442 height 36
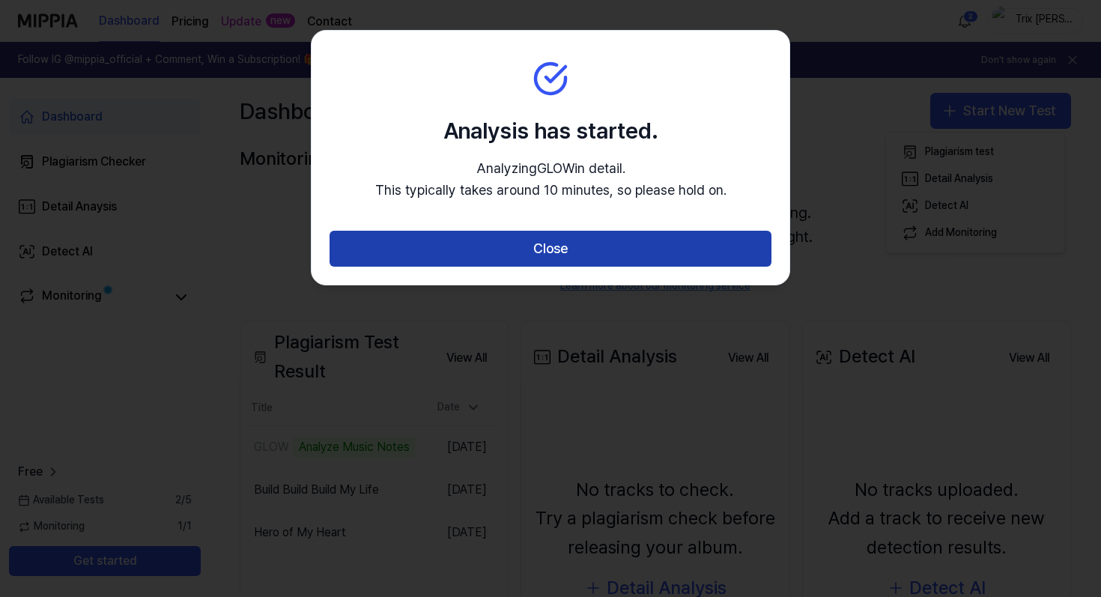
click at [528, 243] on button "Close" at bounding box center [550, 249] width 442 height 36
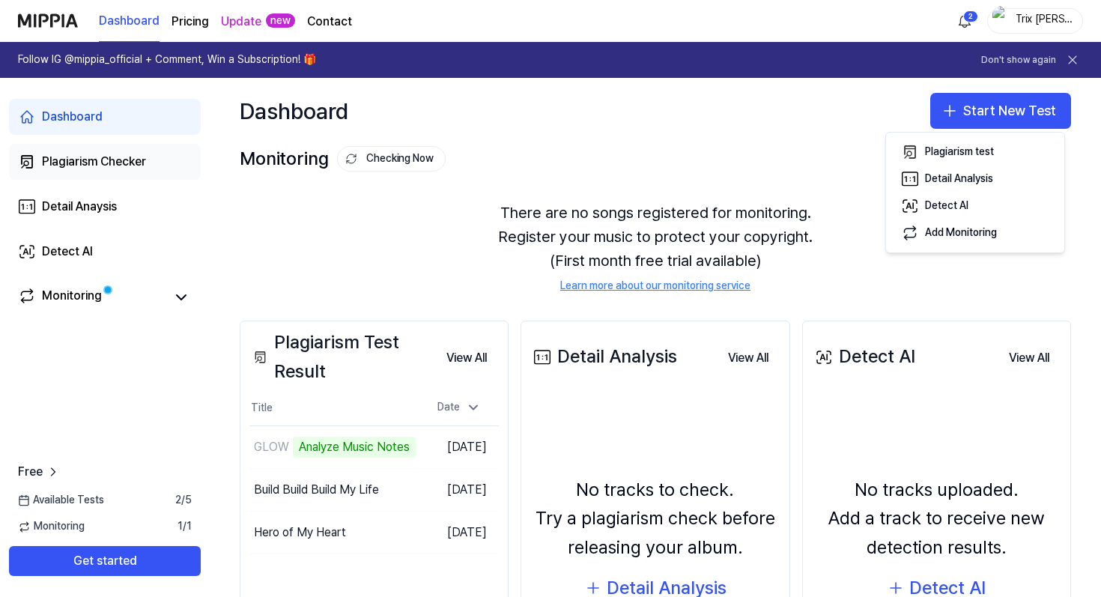
click at [79, 168] on div "Plagiarism Checker" at bounding box center [94, 162] width 104 height 18
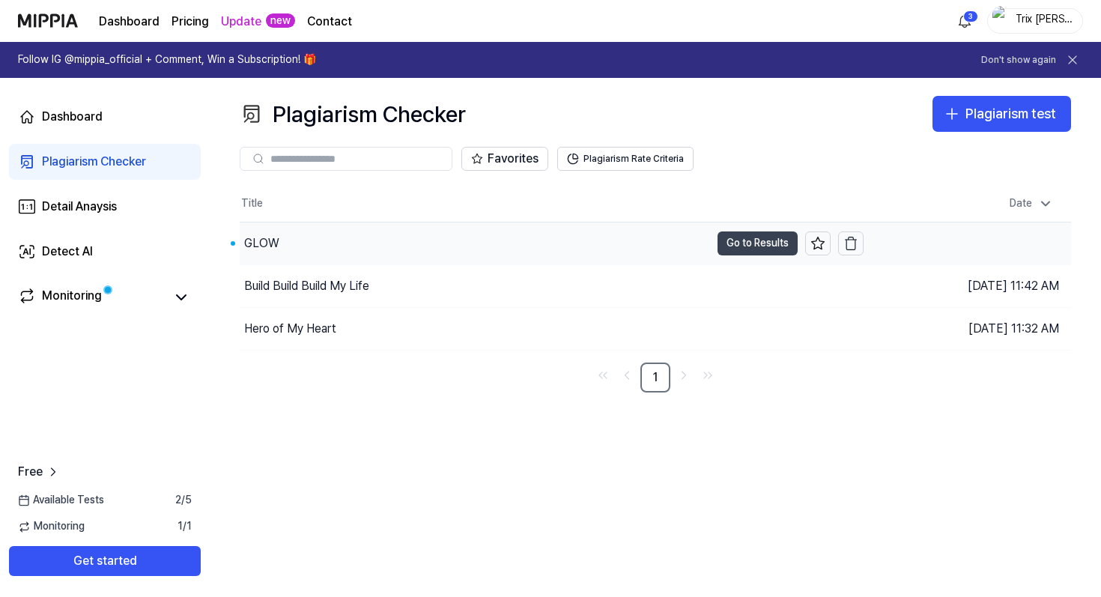
click at [763, 247] on button "Go to Results" at bounding box center [757, 243] width 80 height 24
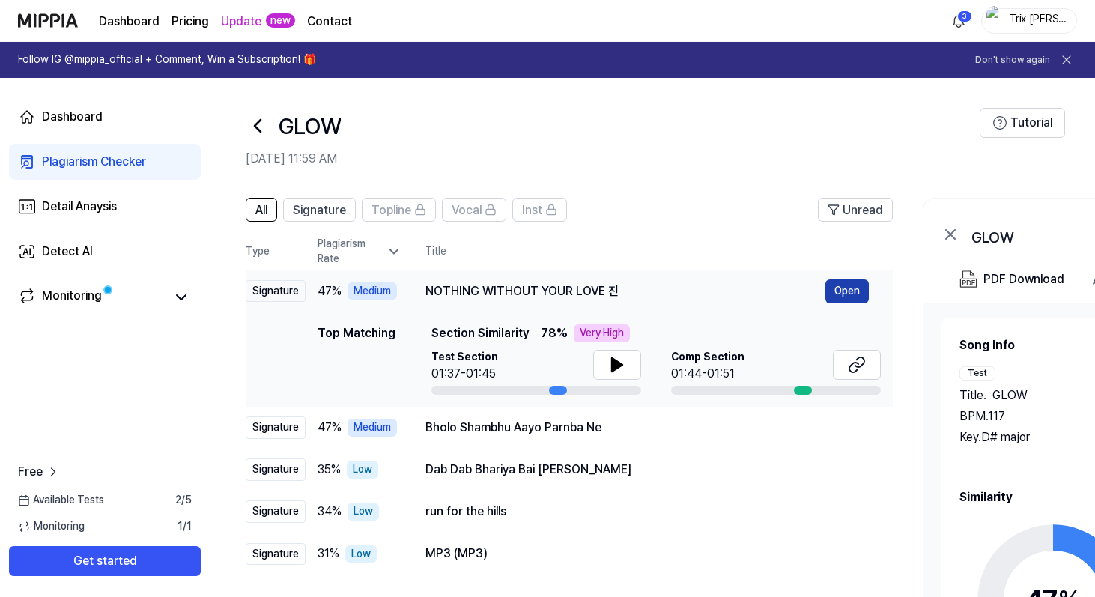
click at [839, 289] on button "Open" at bounding box center [846, 291] width 43 height 24
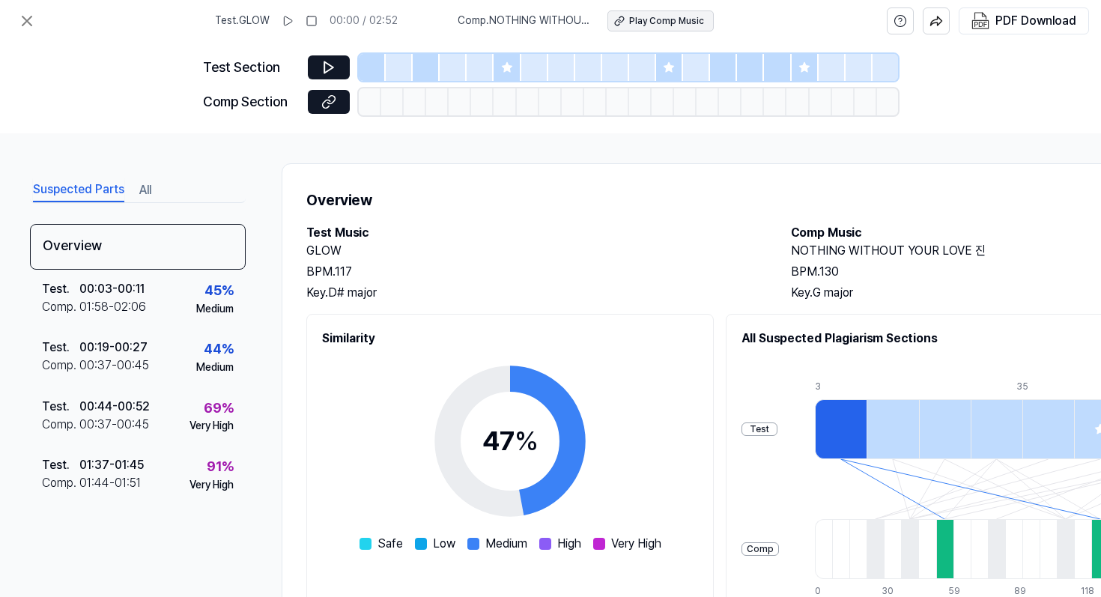
click at [663, 19] on div "Play Comp Music" at bounding box center [666, 21] width 75 height 13
